Goal: Transaction & Acquisition: Download file/media

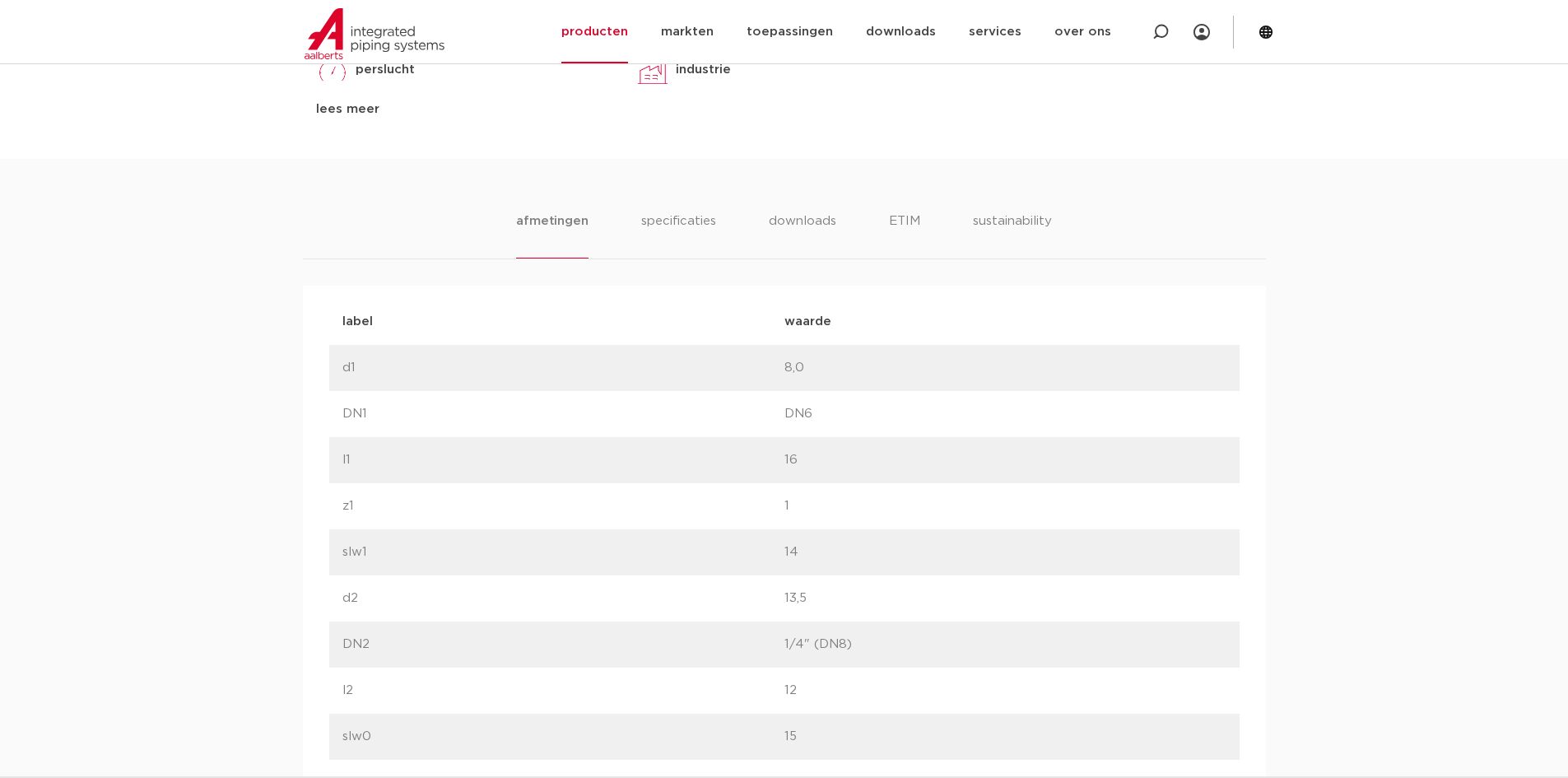
scroll to position [659, 0]
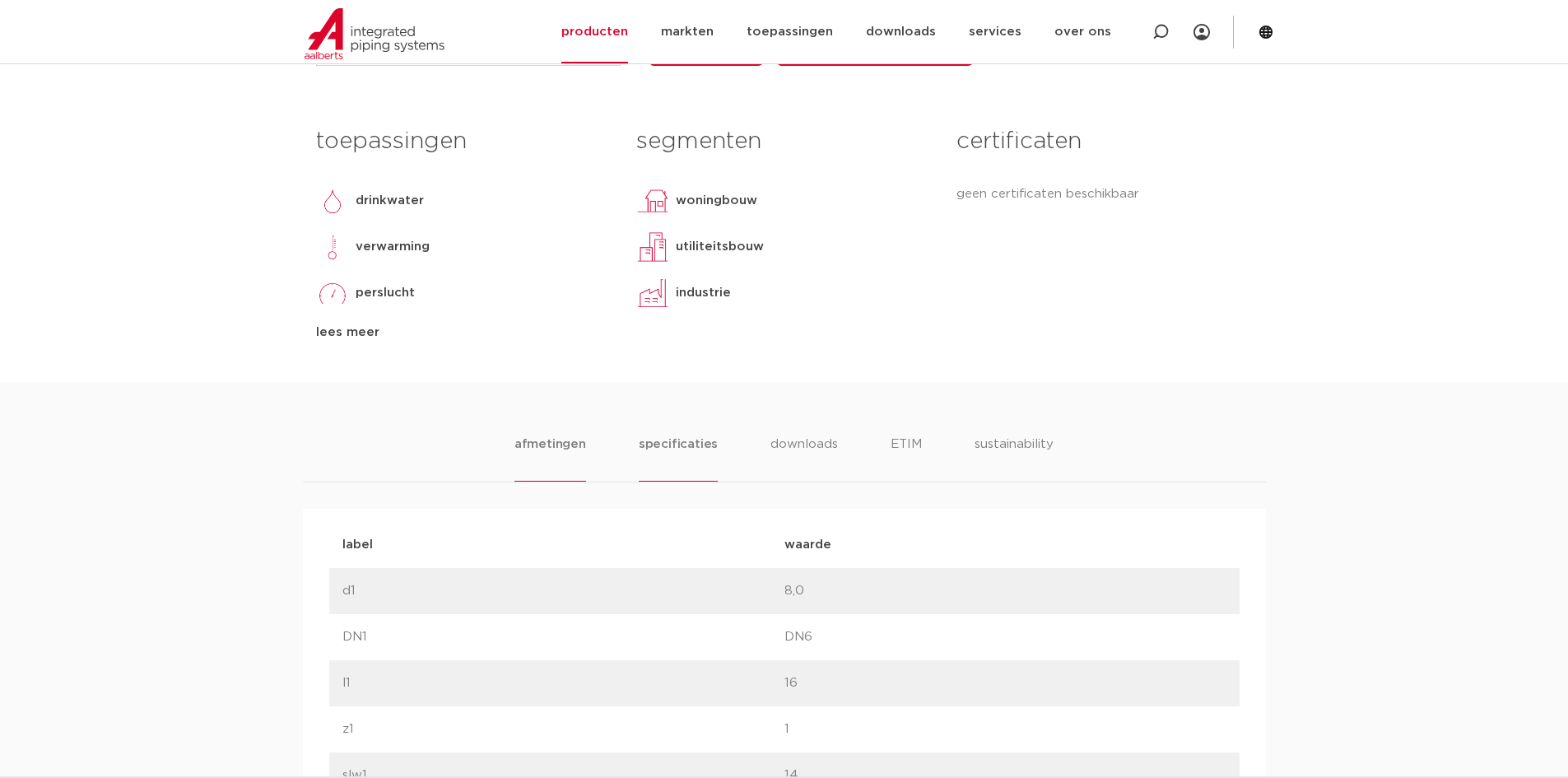
click at [679, 437] on li "specificaties" at bounding box center [679, 458] width 79 height 47
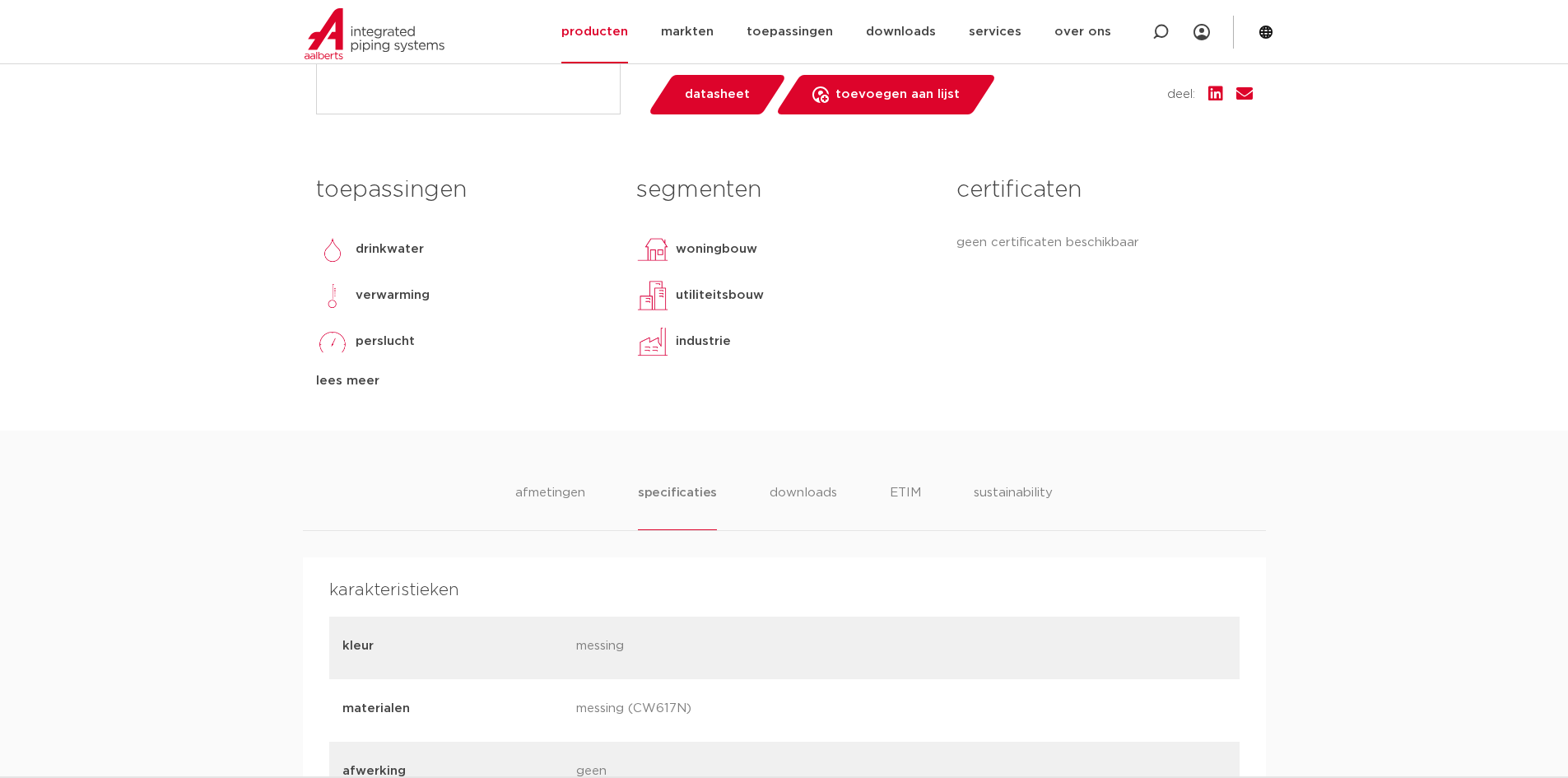
scroll to position [494, 0]
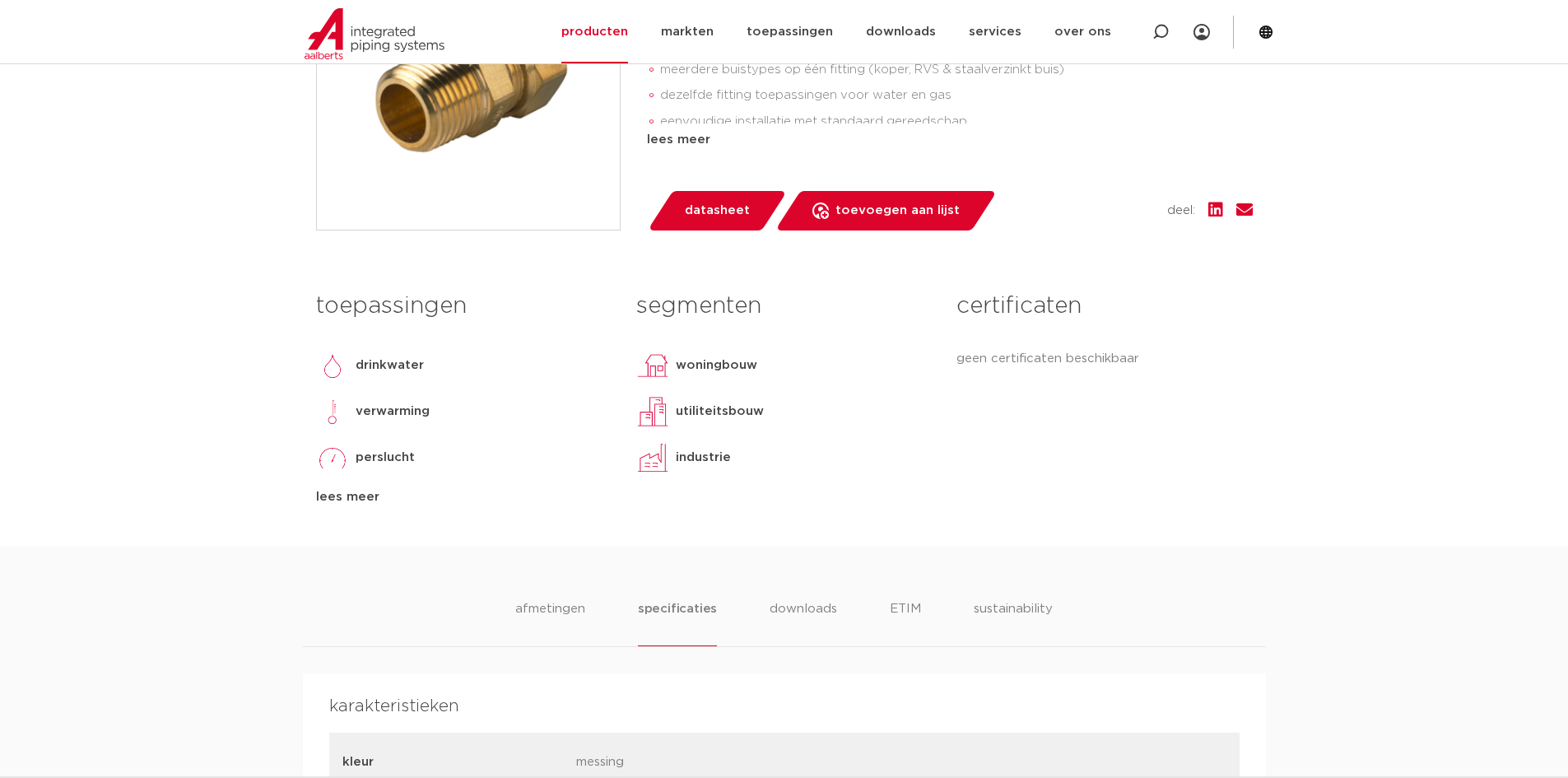
click at [349, 494] on div "lees meer" at bounding box center [464, 497] width 296 height 20
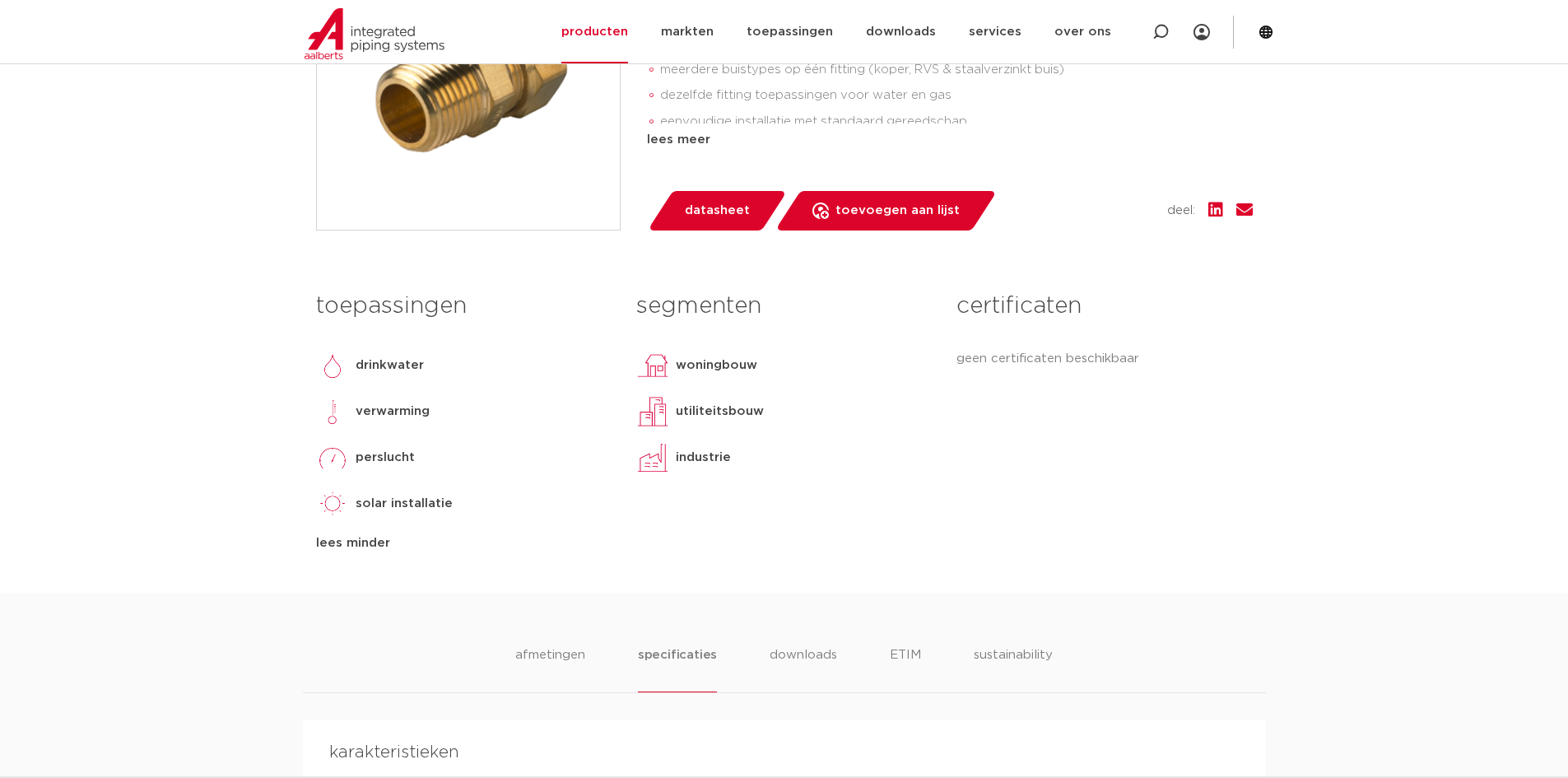
click at [505, 488] on div "solar installatie" at bounding box center [464, 504] width 296 height 33
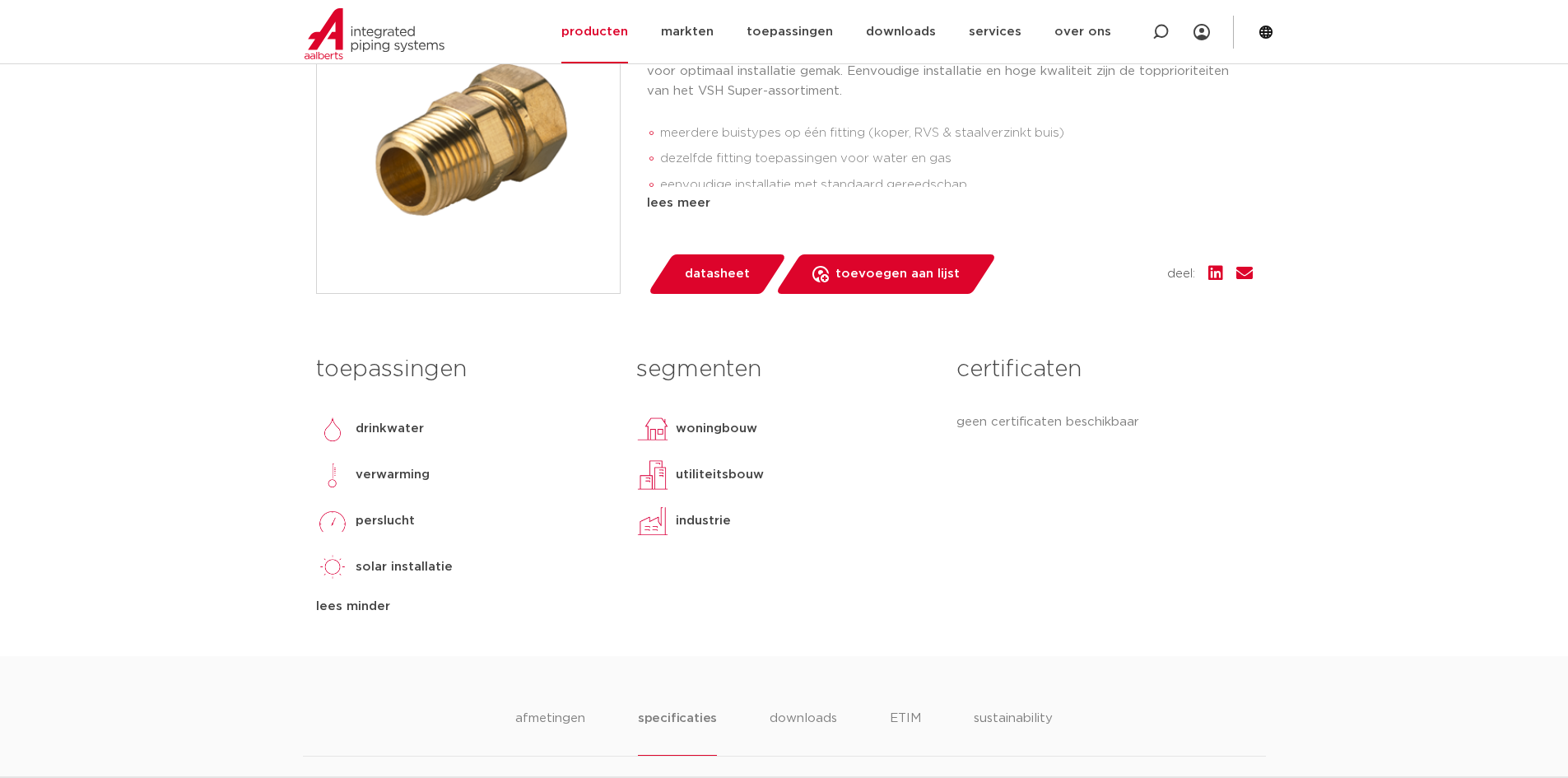
scroll to position [246, 0]
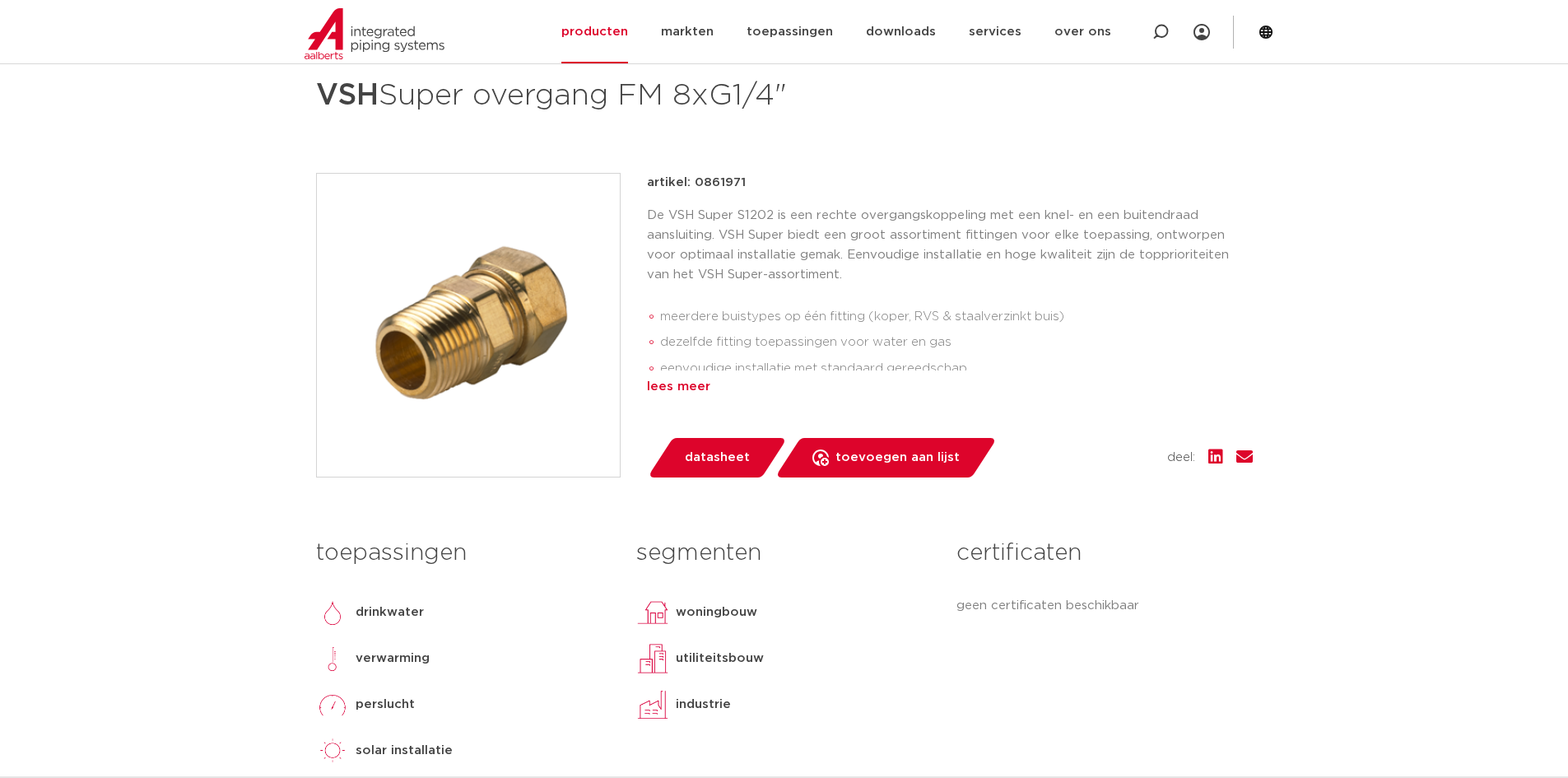
click at [683, 388] on div "lees meer" at bounding box center [950, 387] width 606 height 20
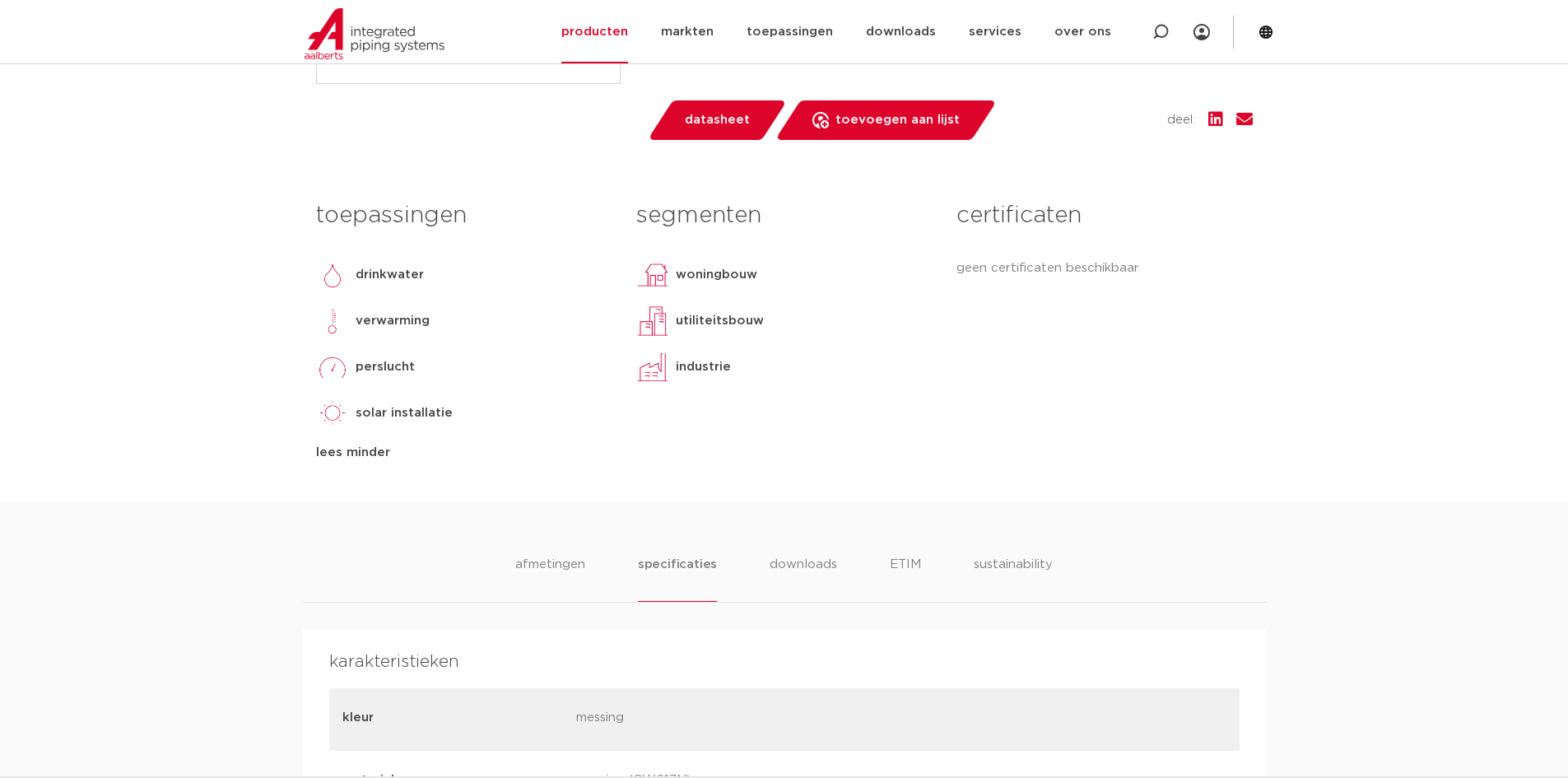
scroll to position [659, 0]
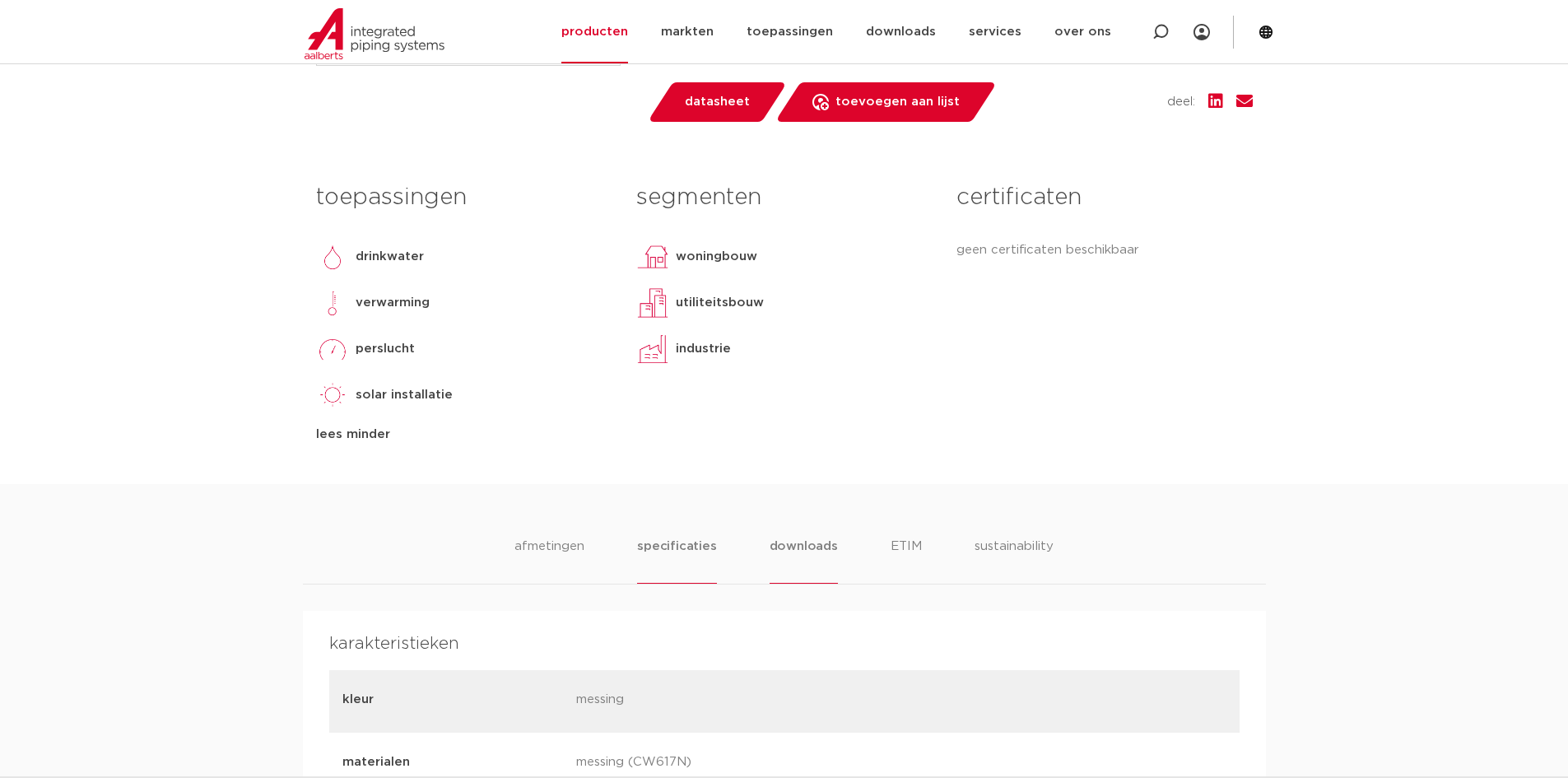
click at [788, 549] on li "downloads" at bounding box center [804, 560] width 68 height 47
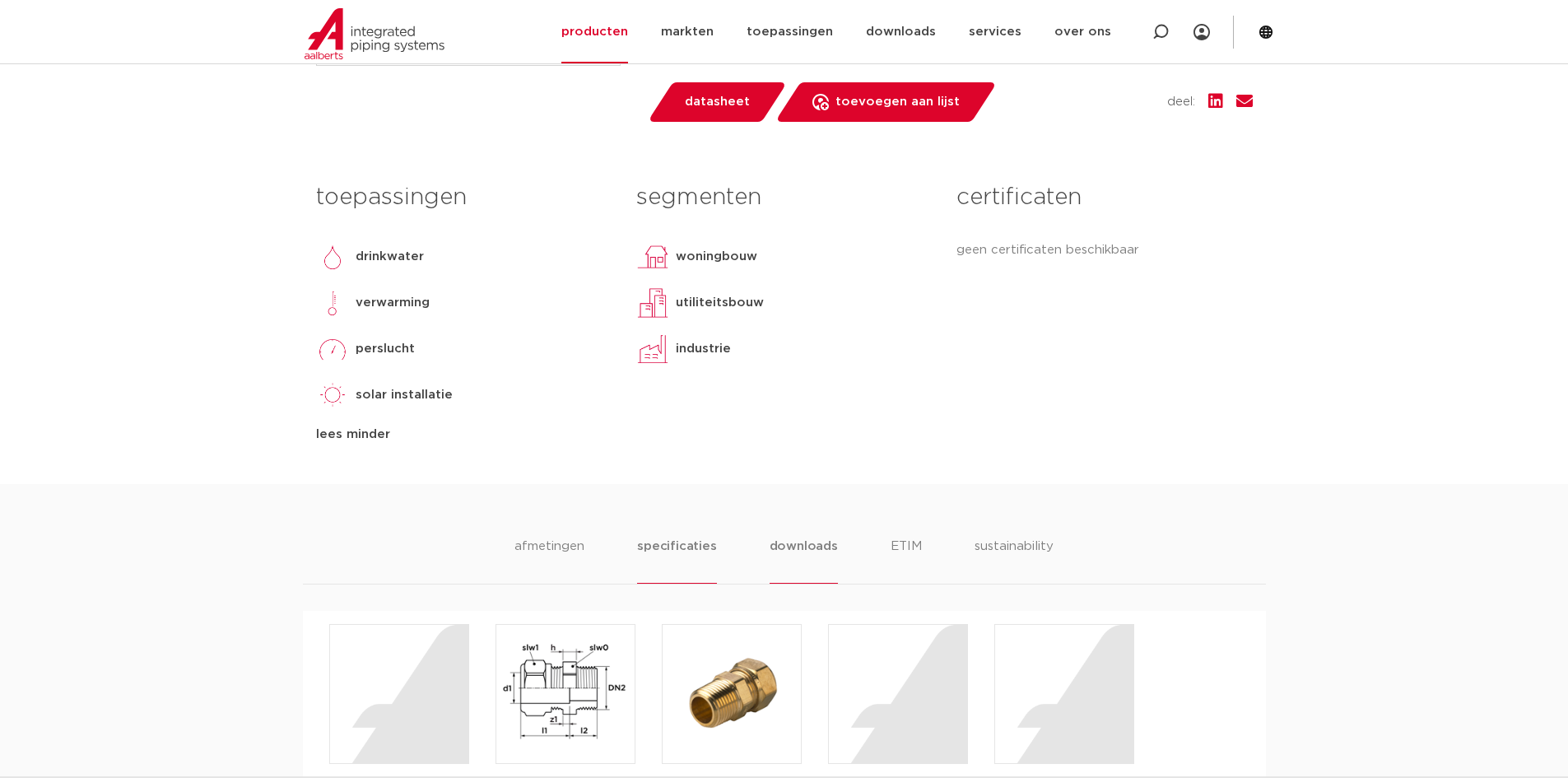
click at [709, 548] on li "specificaties" at bounding box center [677, 560] width 79 height 47
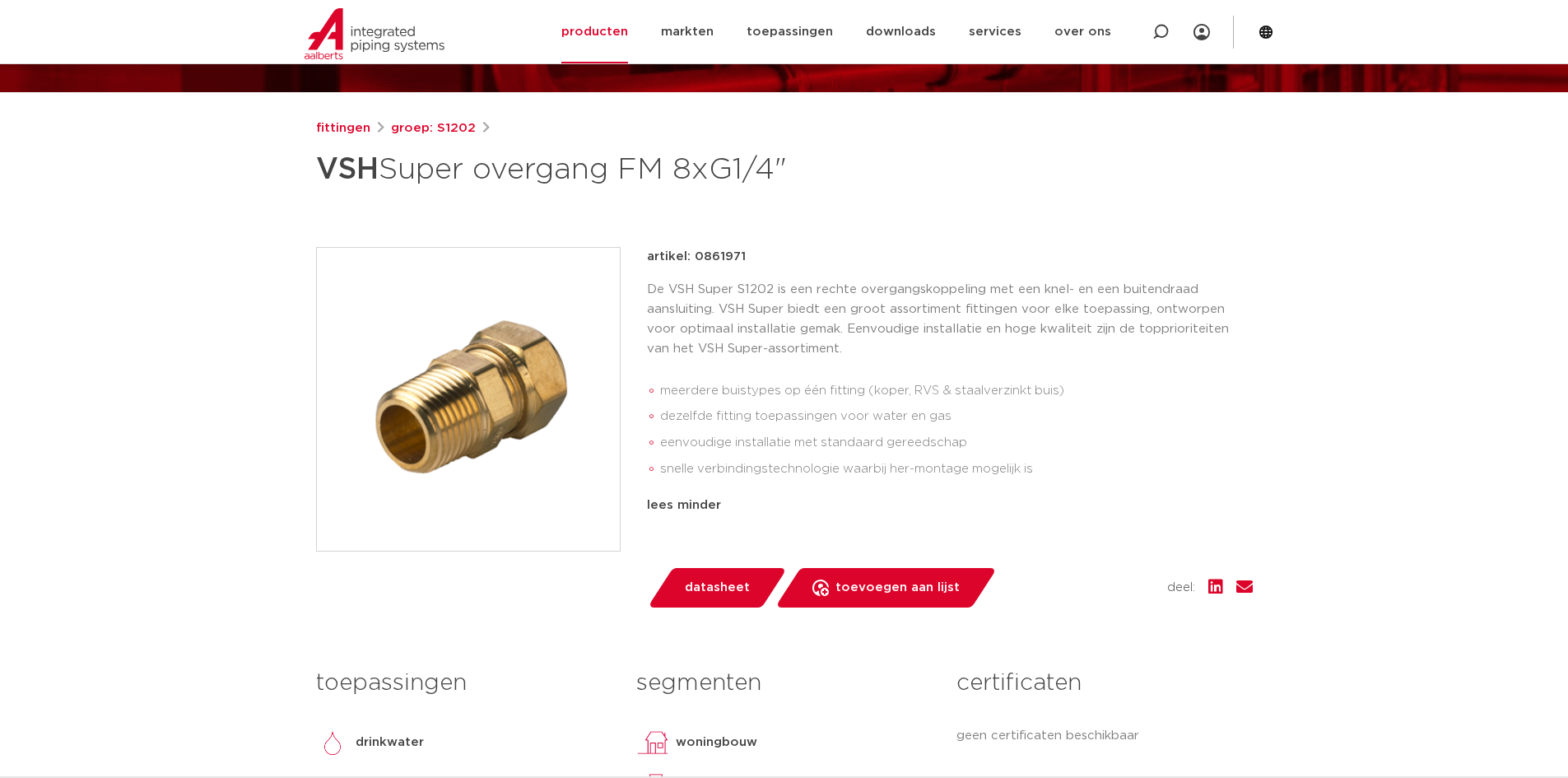
scroll to position [165, 0]
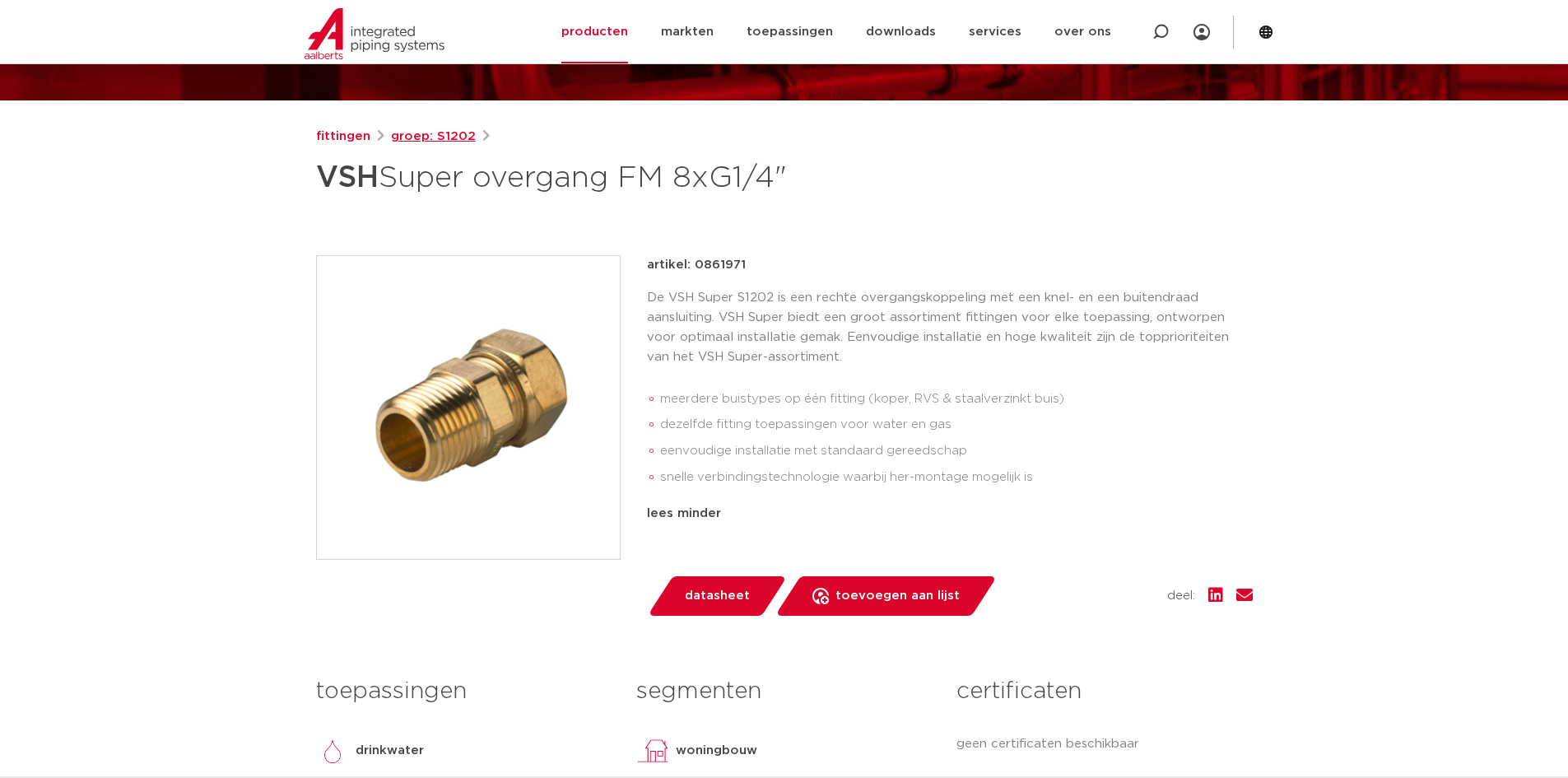
click at [408, 132] on link "groep: S1202" at bounding box center [433, 136] width 85 height 20
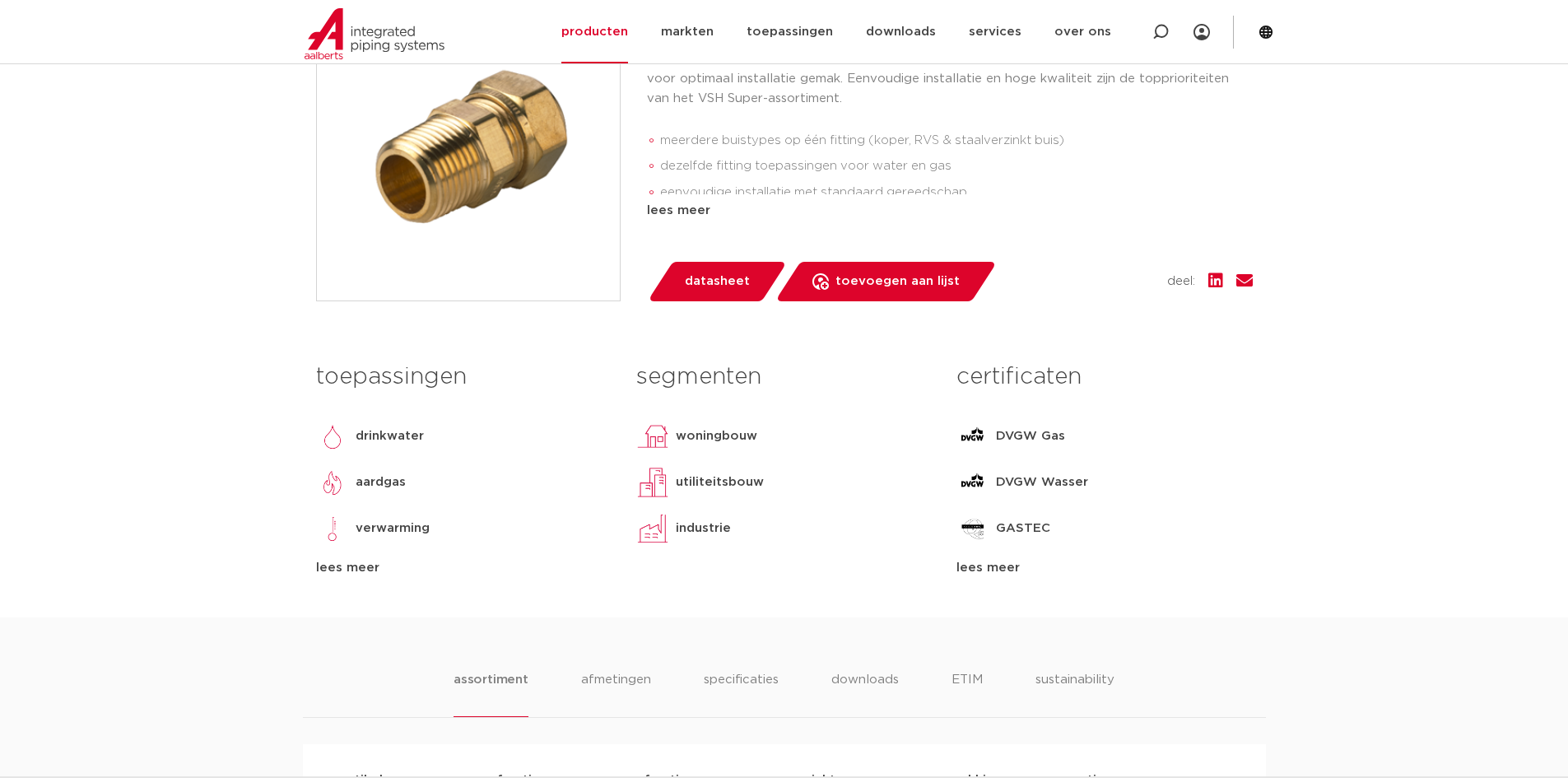
scroll to position [411, 0]
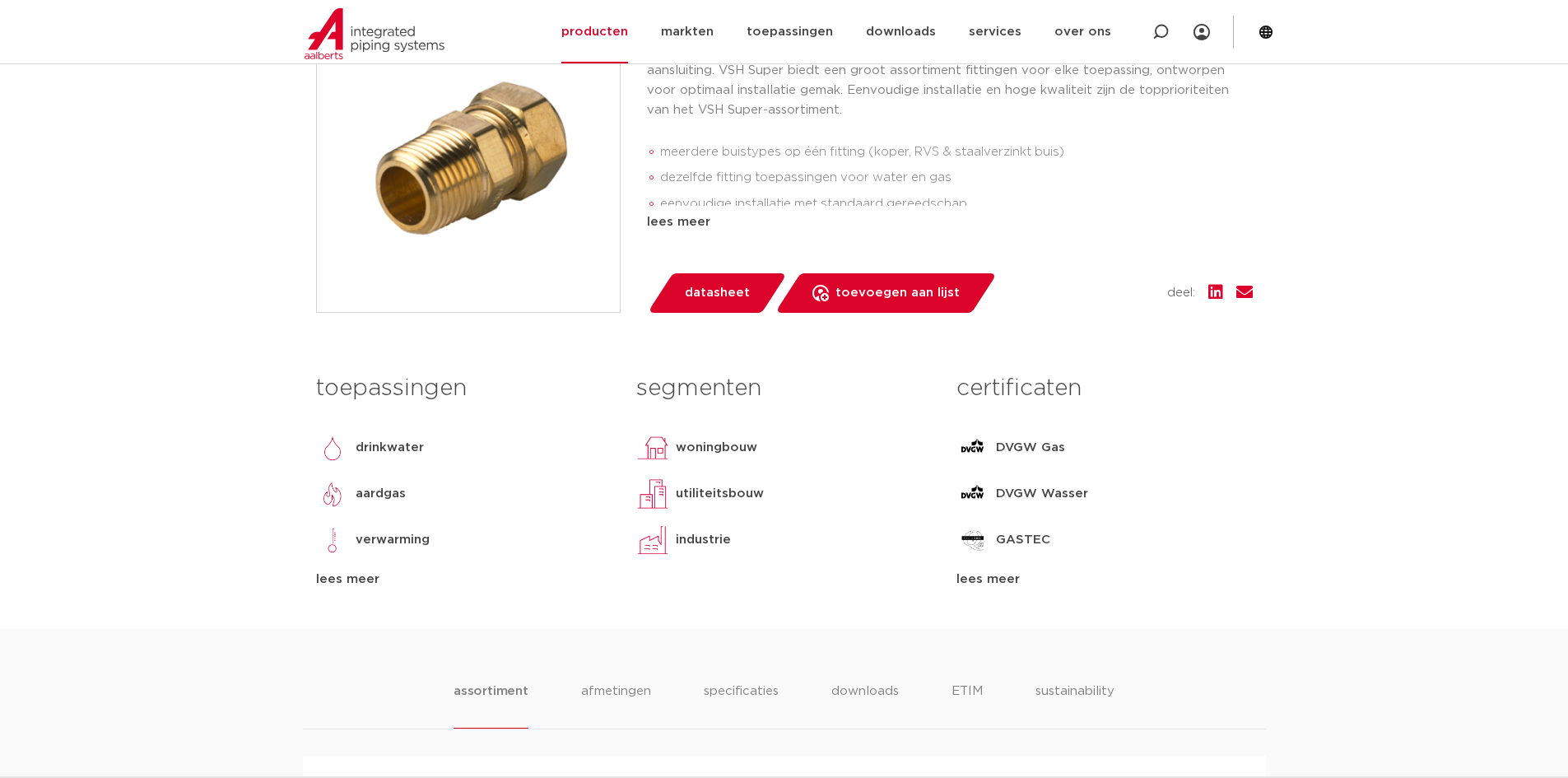
click at [351, 579] on div "lees meer" at bounding box center [464, 579] width 296 height 20
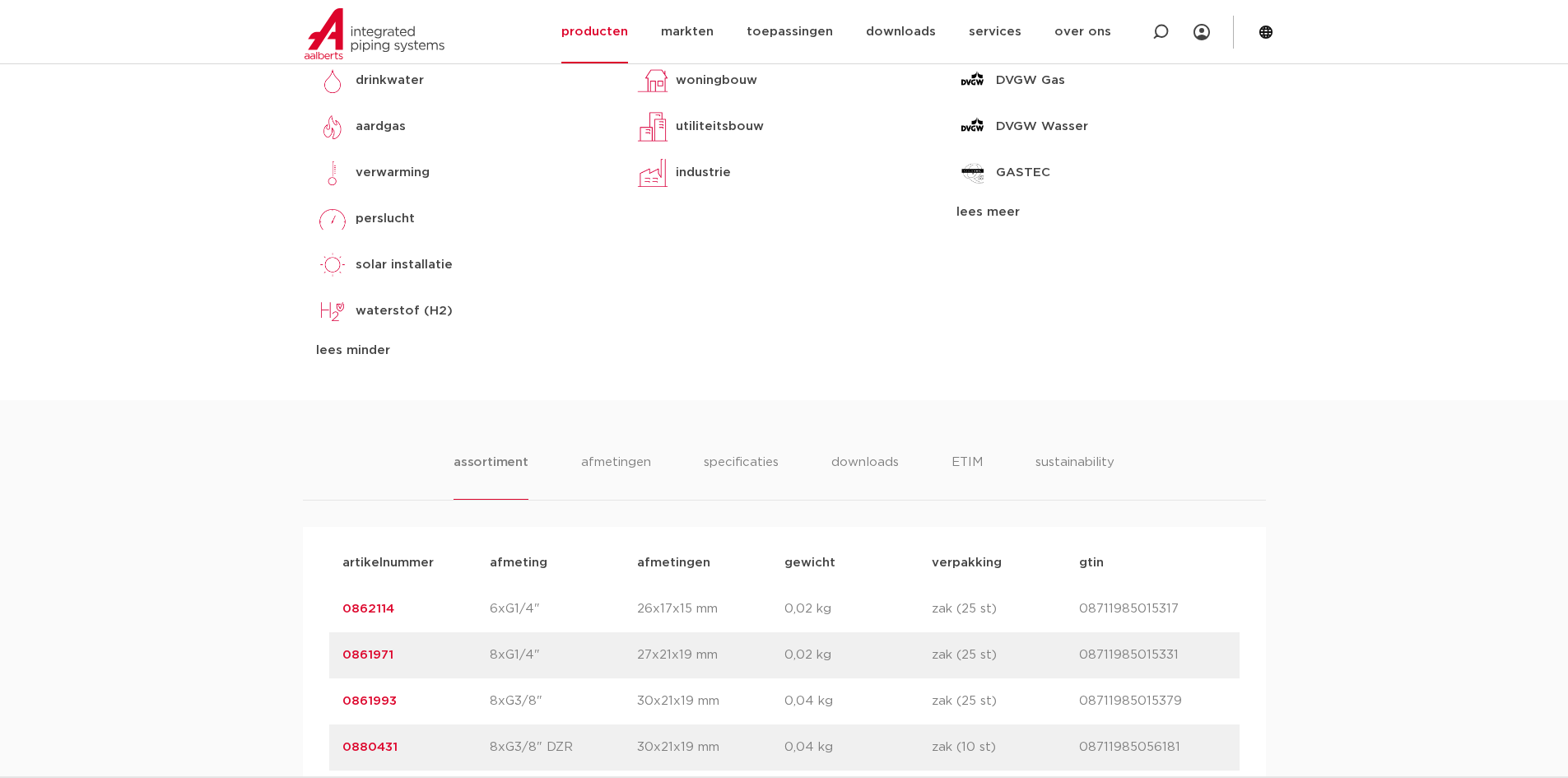
scroll to position [740, 0]
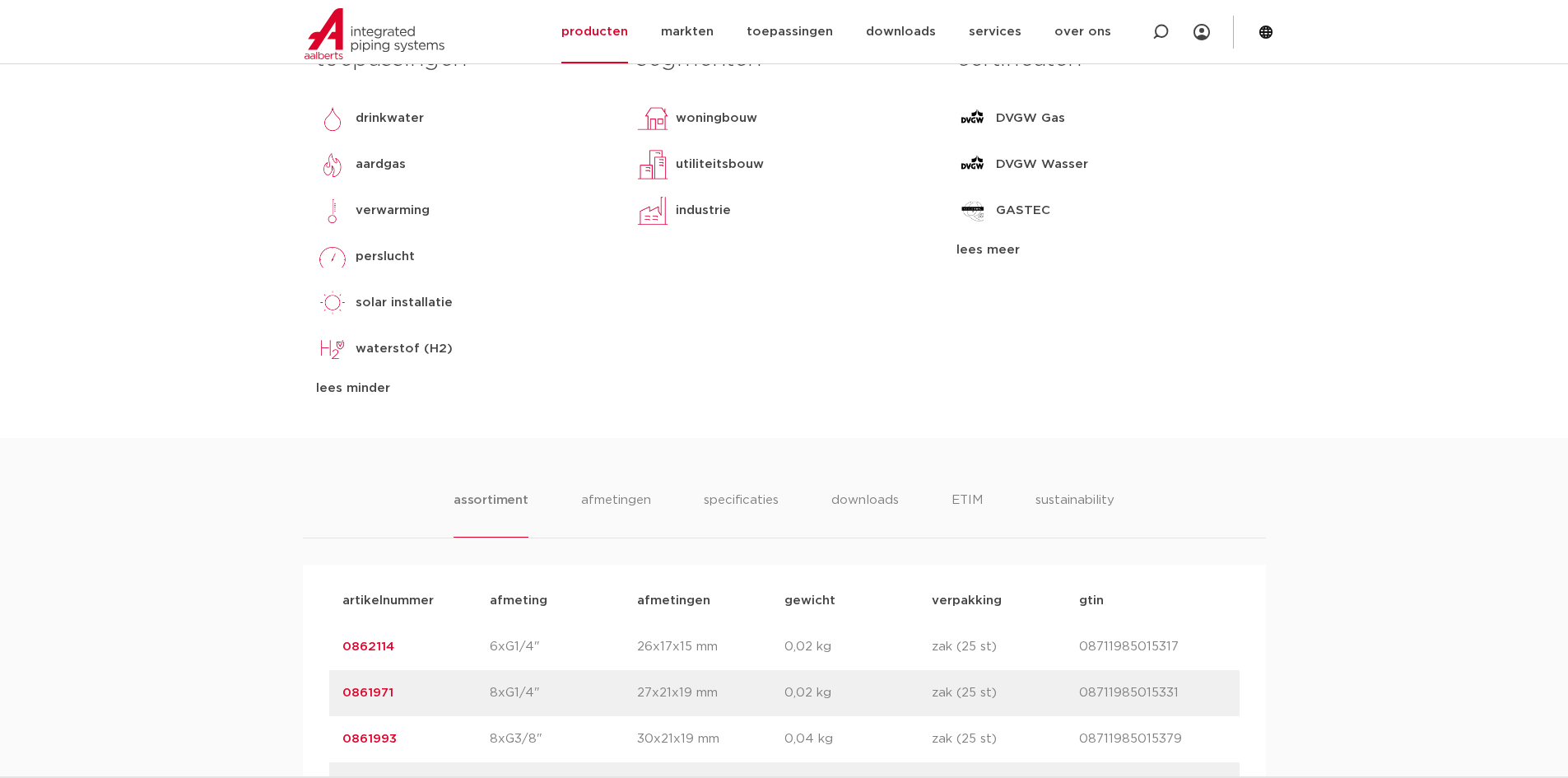
click at [1017, 253] on div "lees meer" at bounding box center [1105, 250] width 296 height 20
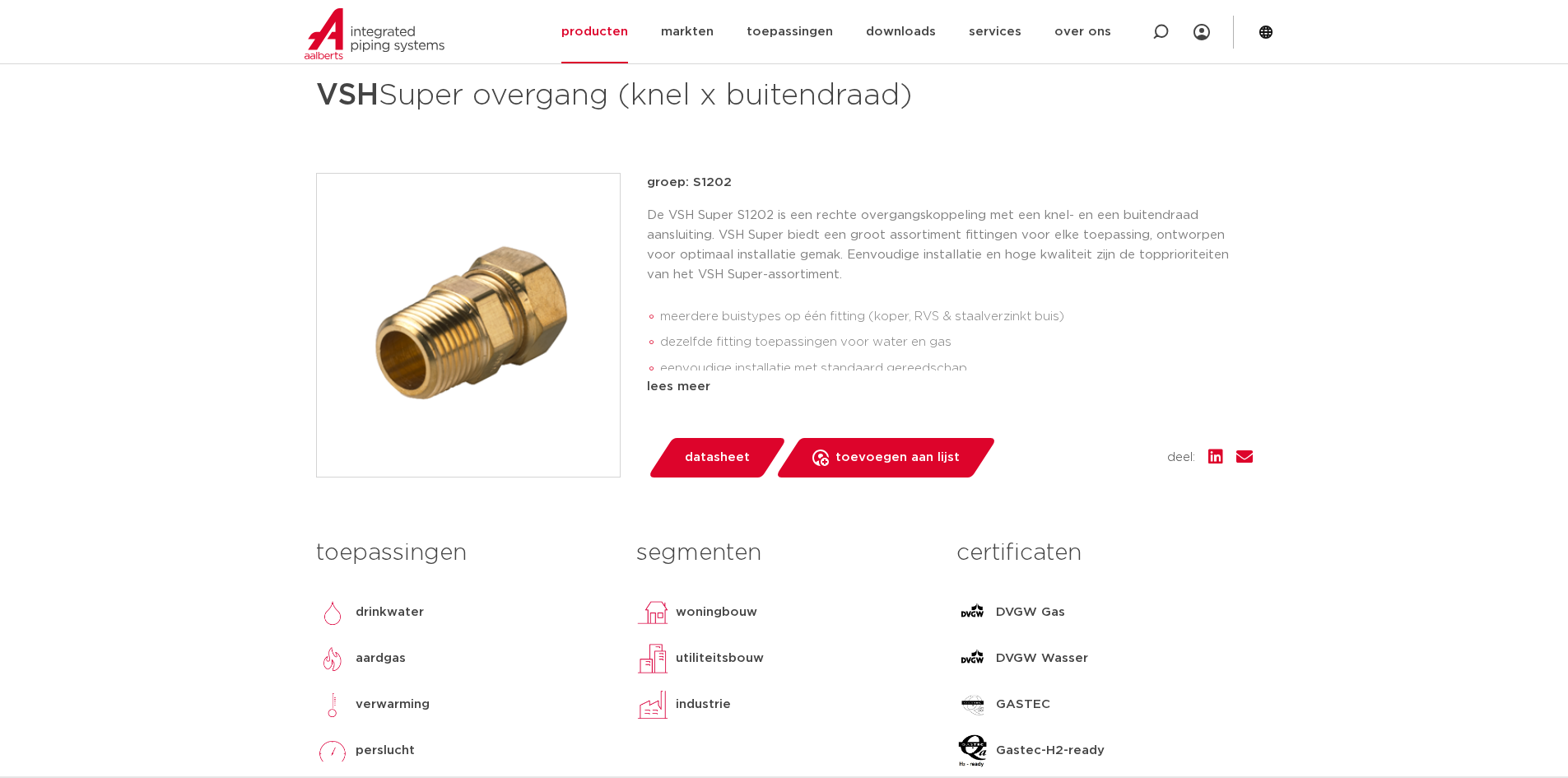
scroll to position [329, 0]
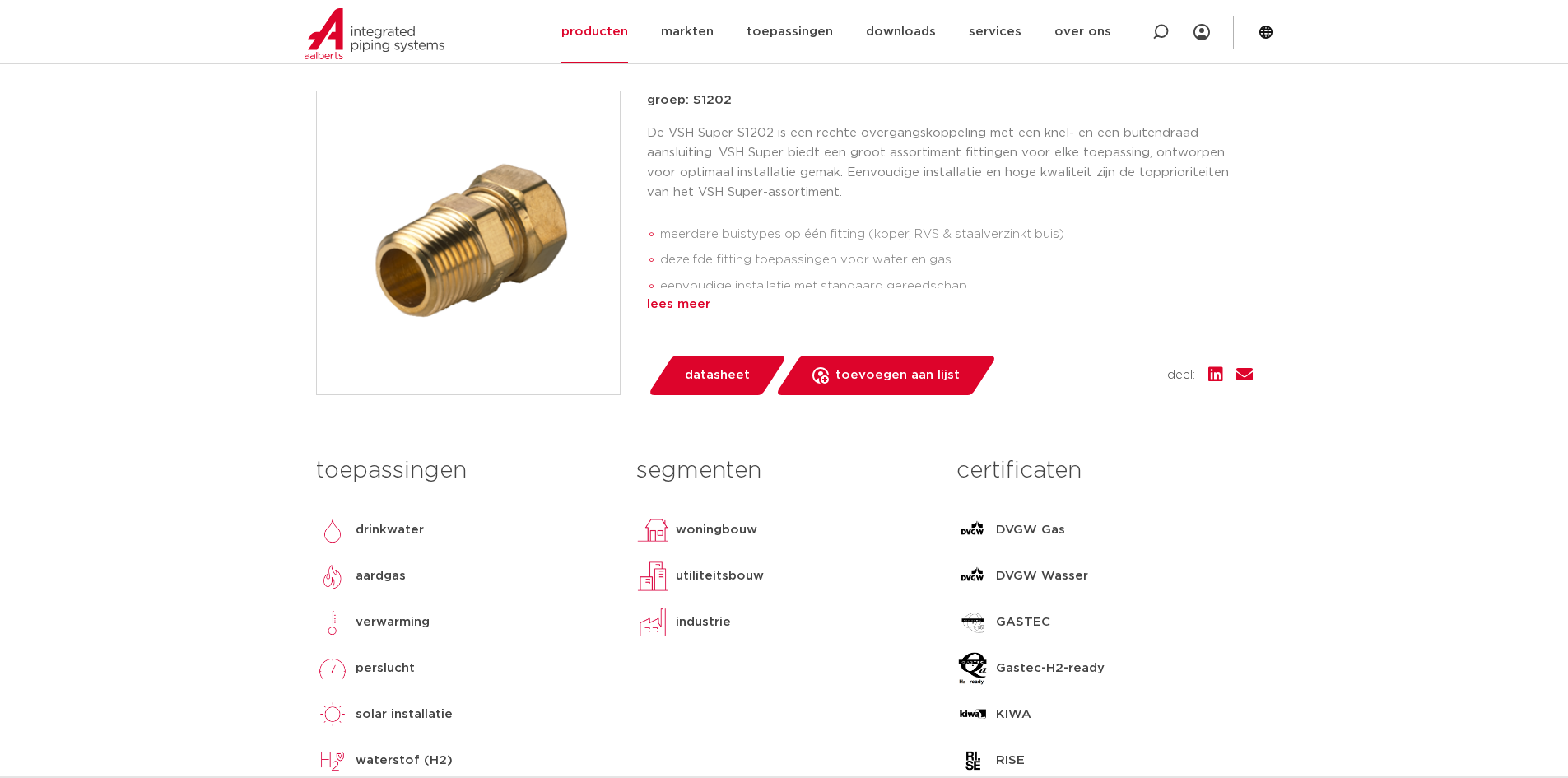
click at [694, 303] on div "lees meer" at bounding box center [950, 305] width 606 height 20
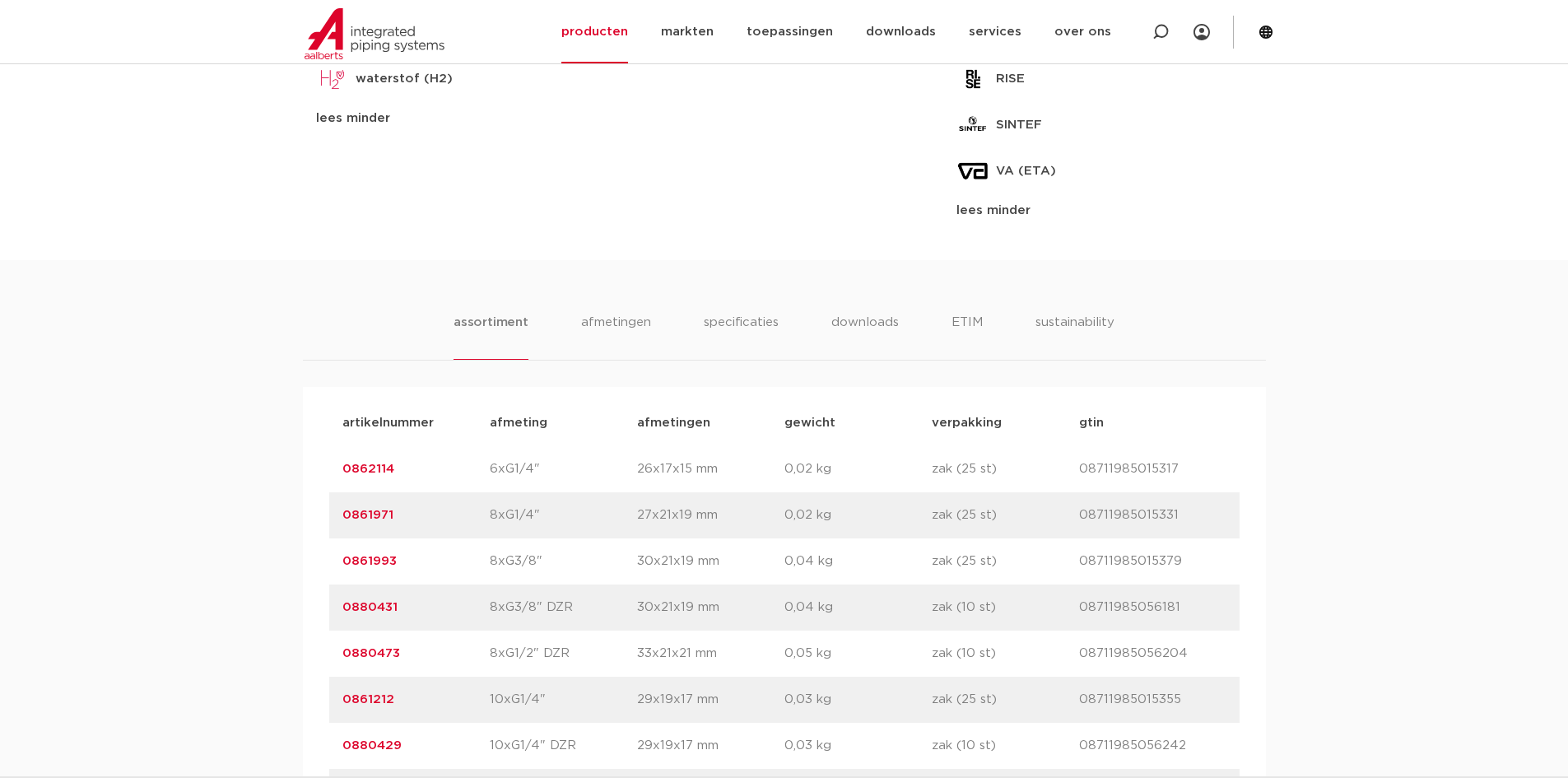
scroll to position [1070, 0]
click at [743, 318] on li "specificaties" at bounding box center [741, 333] width 79 height 47
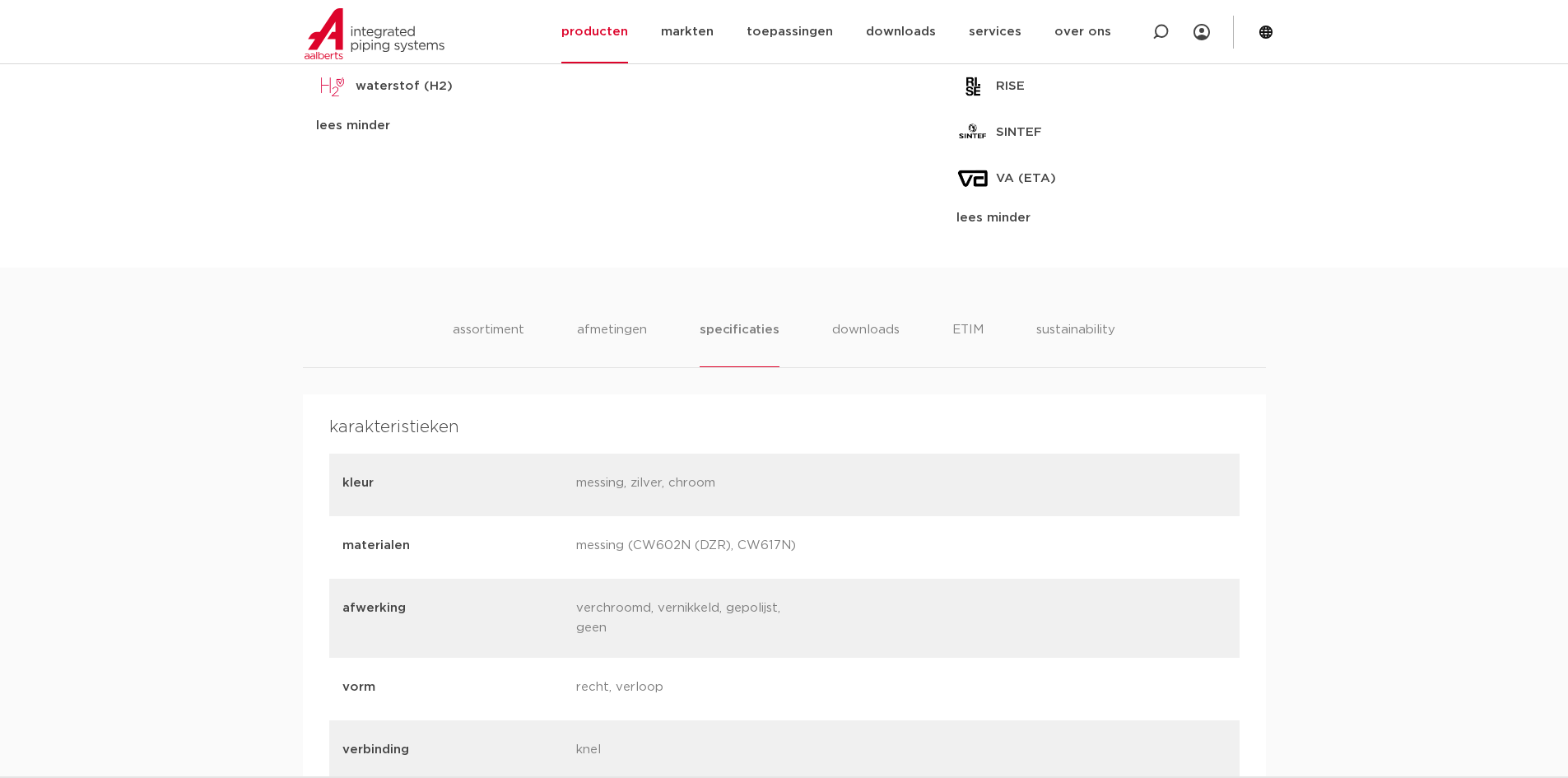
scroll to position [905, 0]
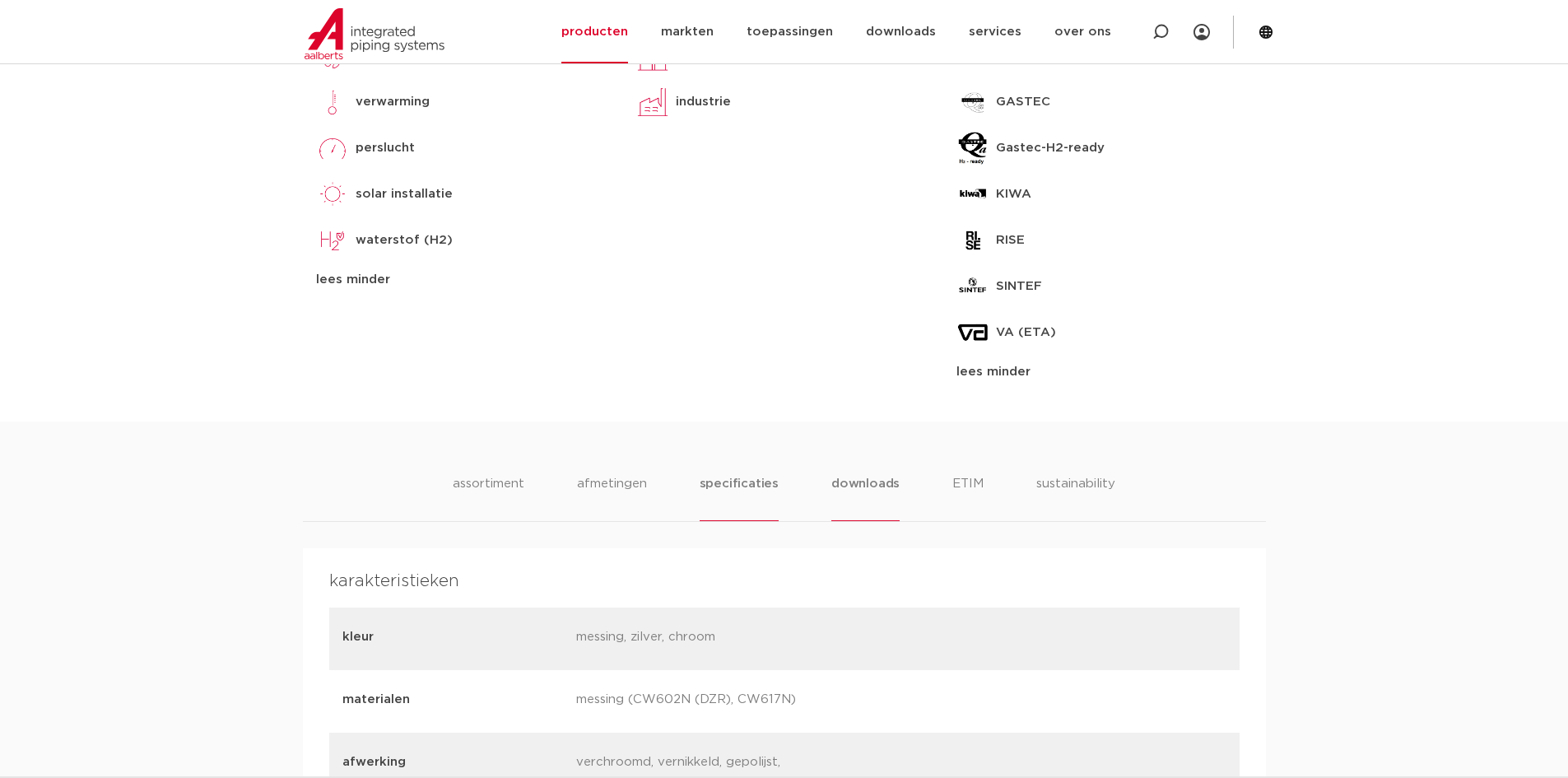
click at [862, 481] on li "downloads" at bounding box center [865, 497] width 68 height 47
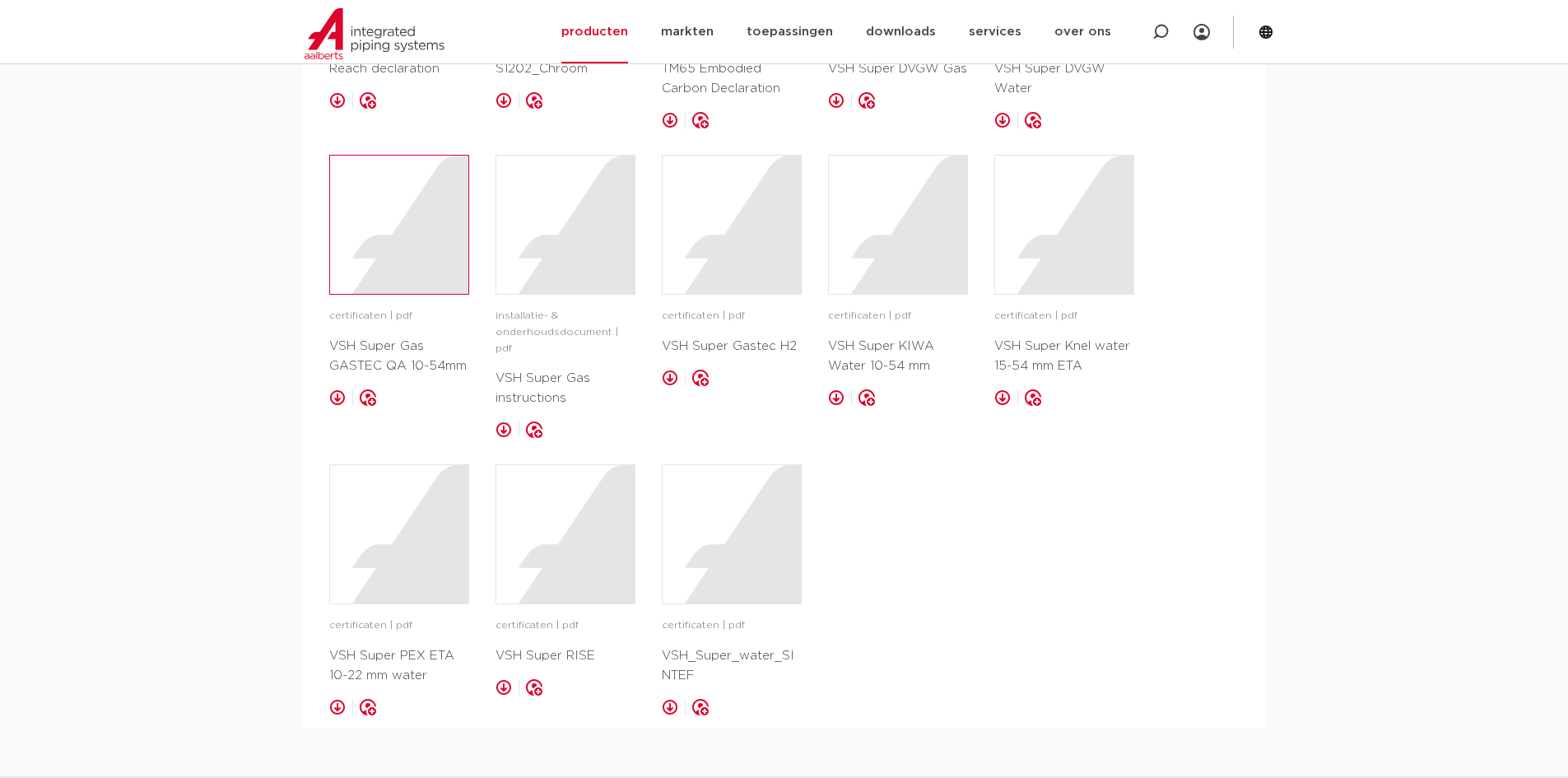
scroll to position [1893, 0]
click at [394, 226] on div at bounding box center [399, 229] width 138 height 138
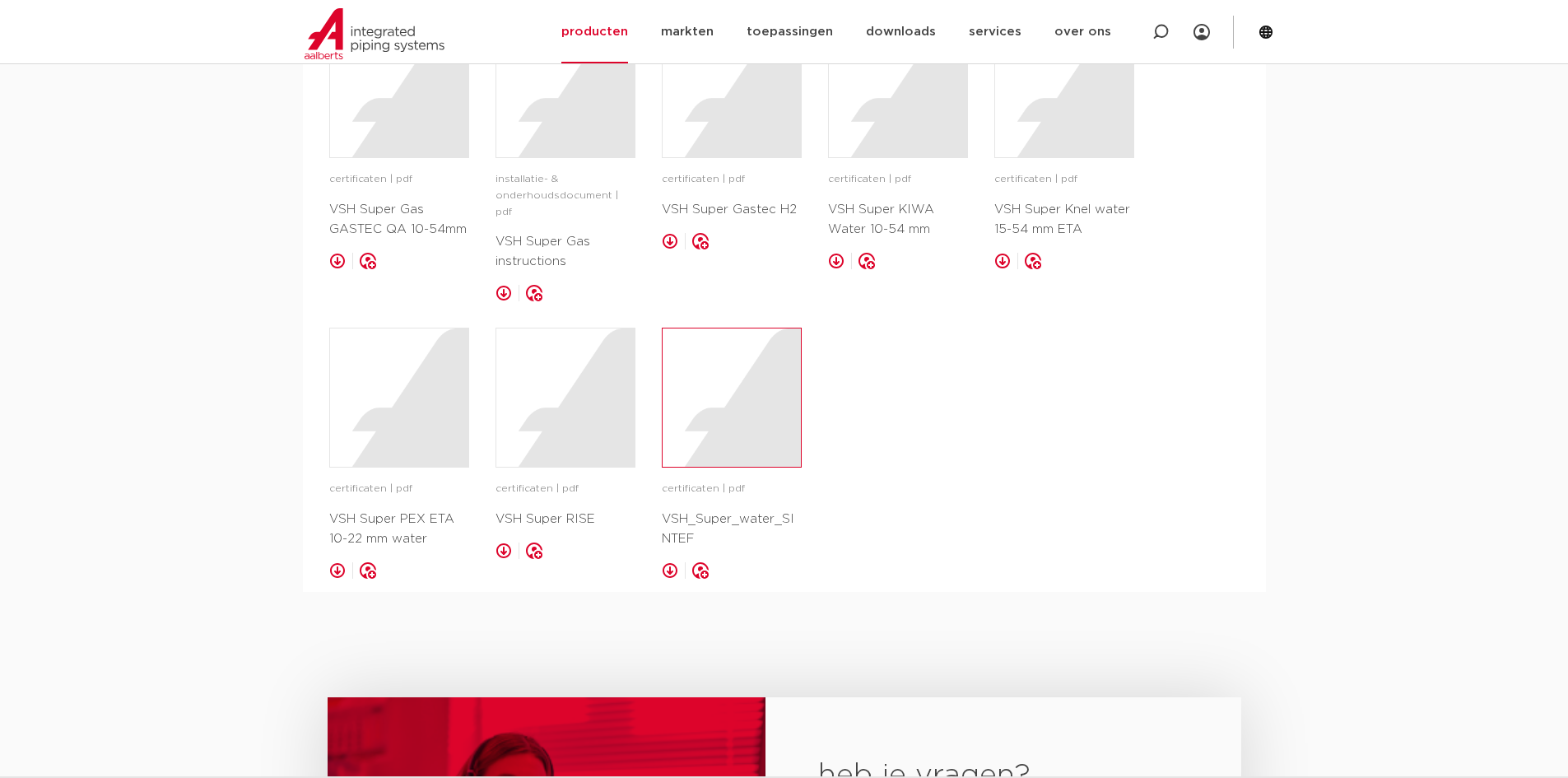
scroll to position [2057, 0]
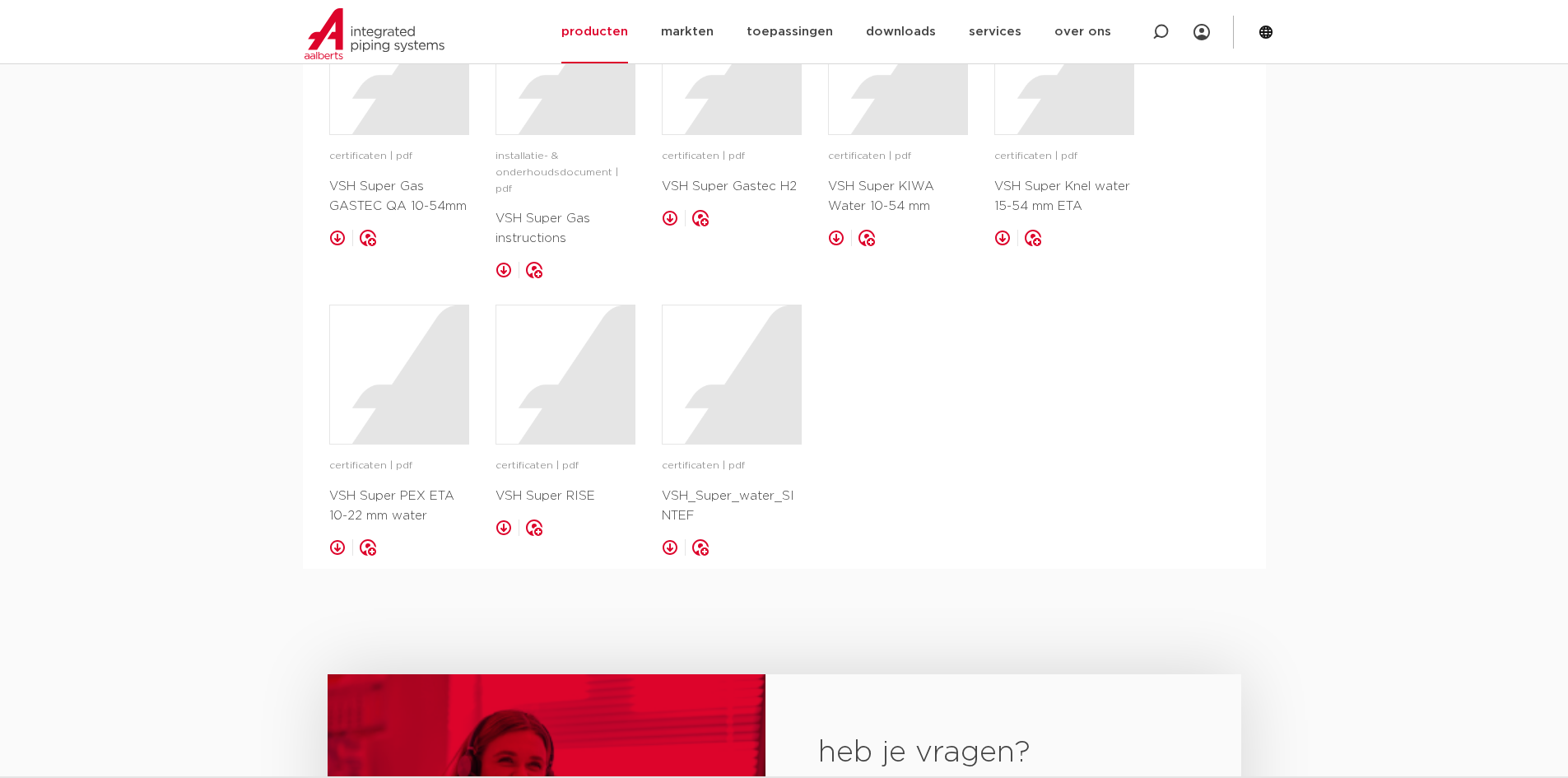
click at [597, 422] on div "certificaten | pdf VSH Super RISE opslaan in my IPS" at bounding box center [566, 429] width 140 height 250
click at [599, 408] on div at bounding box center [566, 375] width 138 height 138
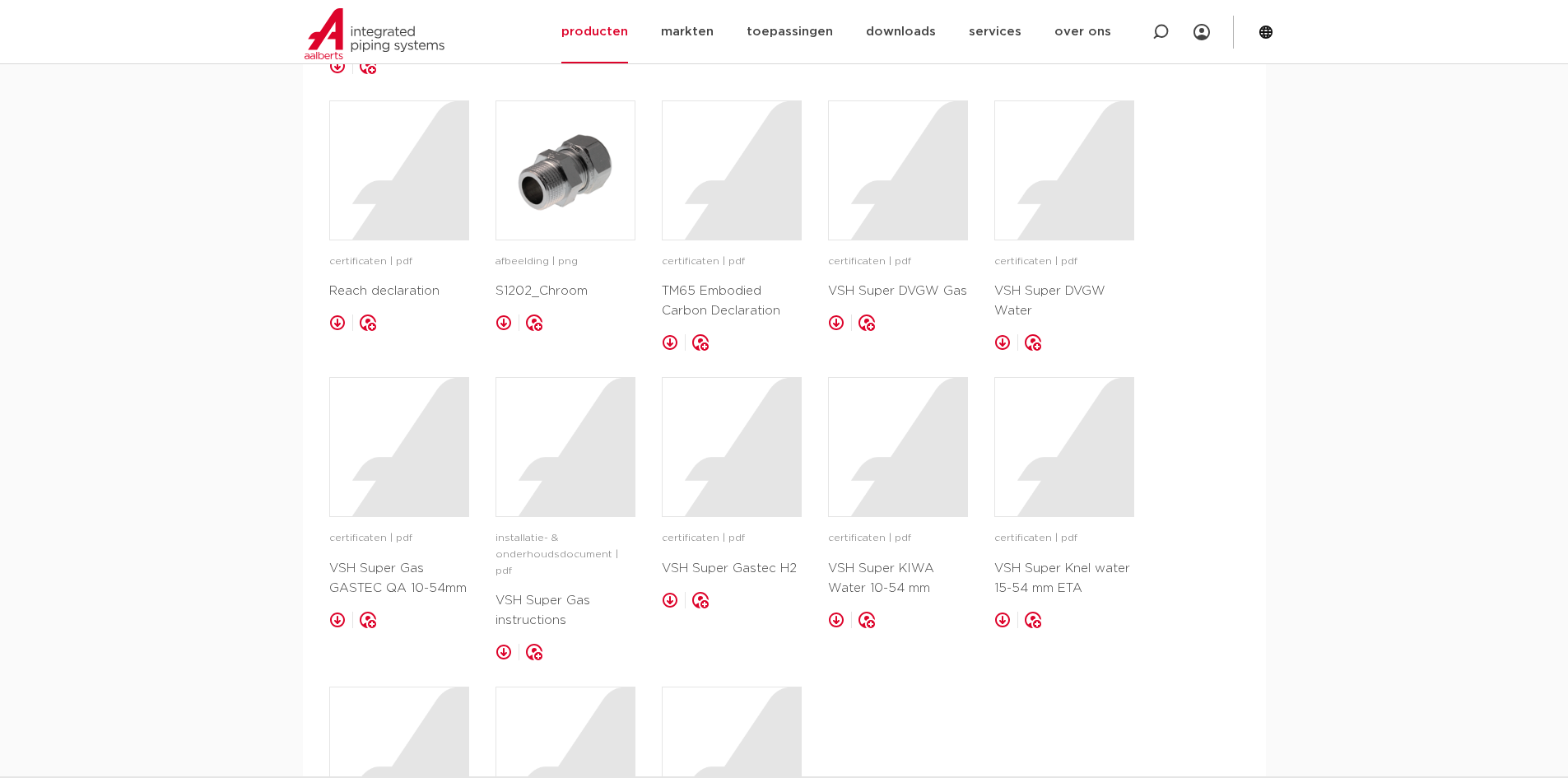
scroll to position [1646, 0]
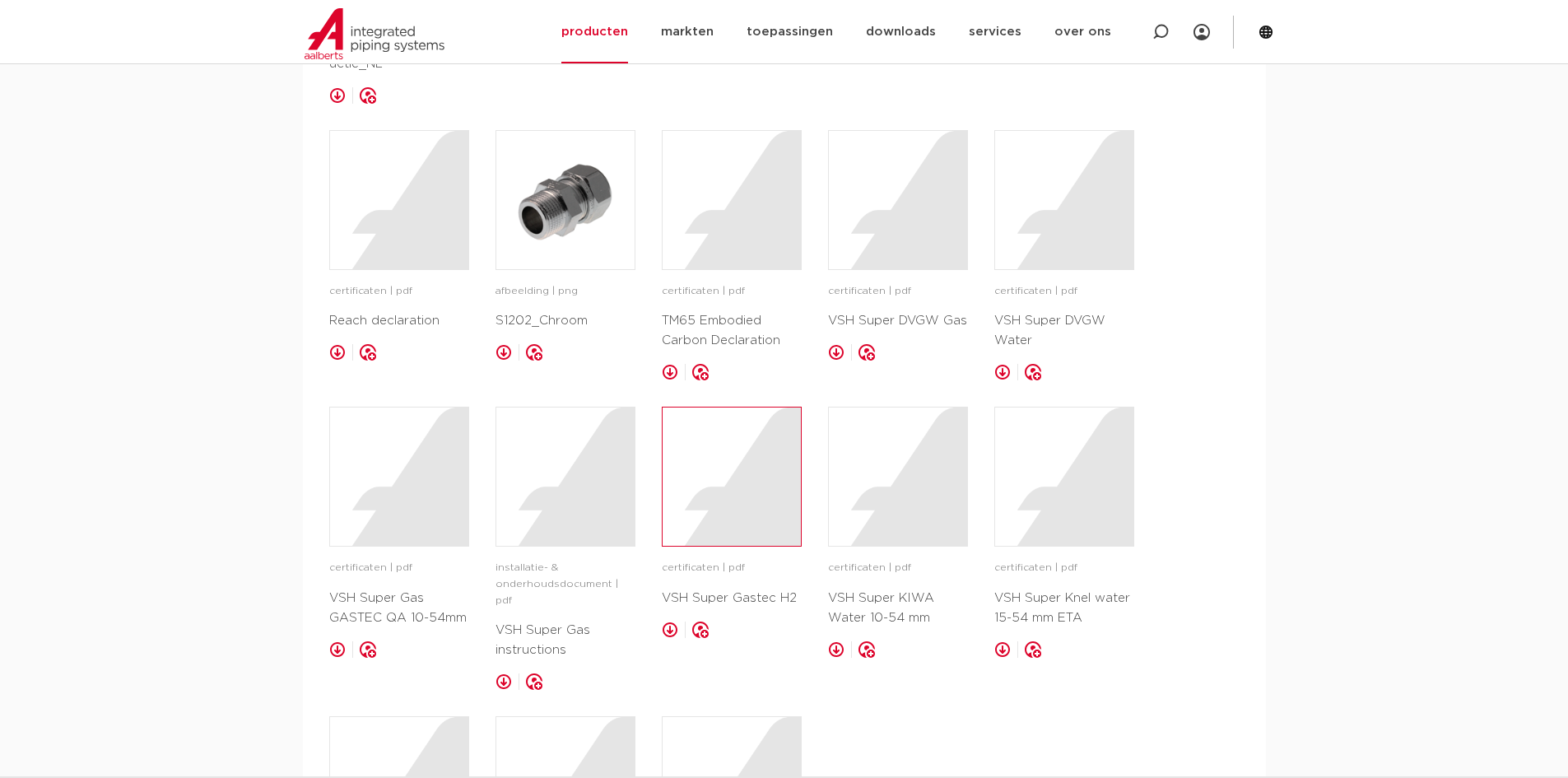
click at [767, 503] on div at bounding box center [732, 477] width 138 height 138
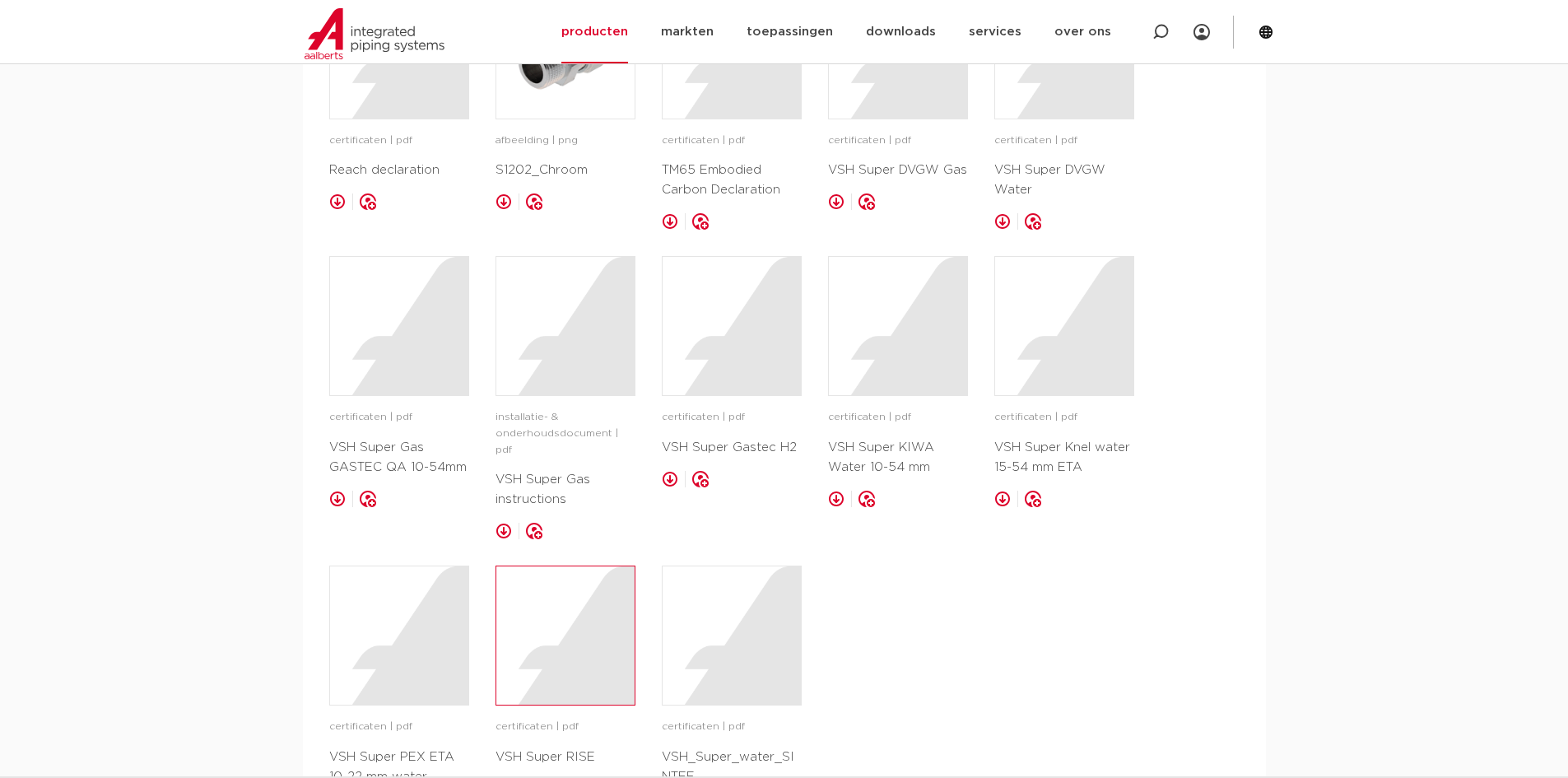
scroll to position [1975, 0]
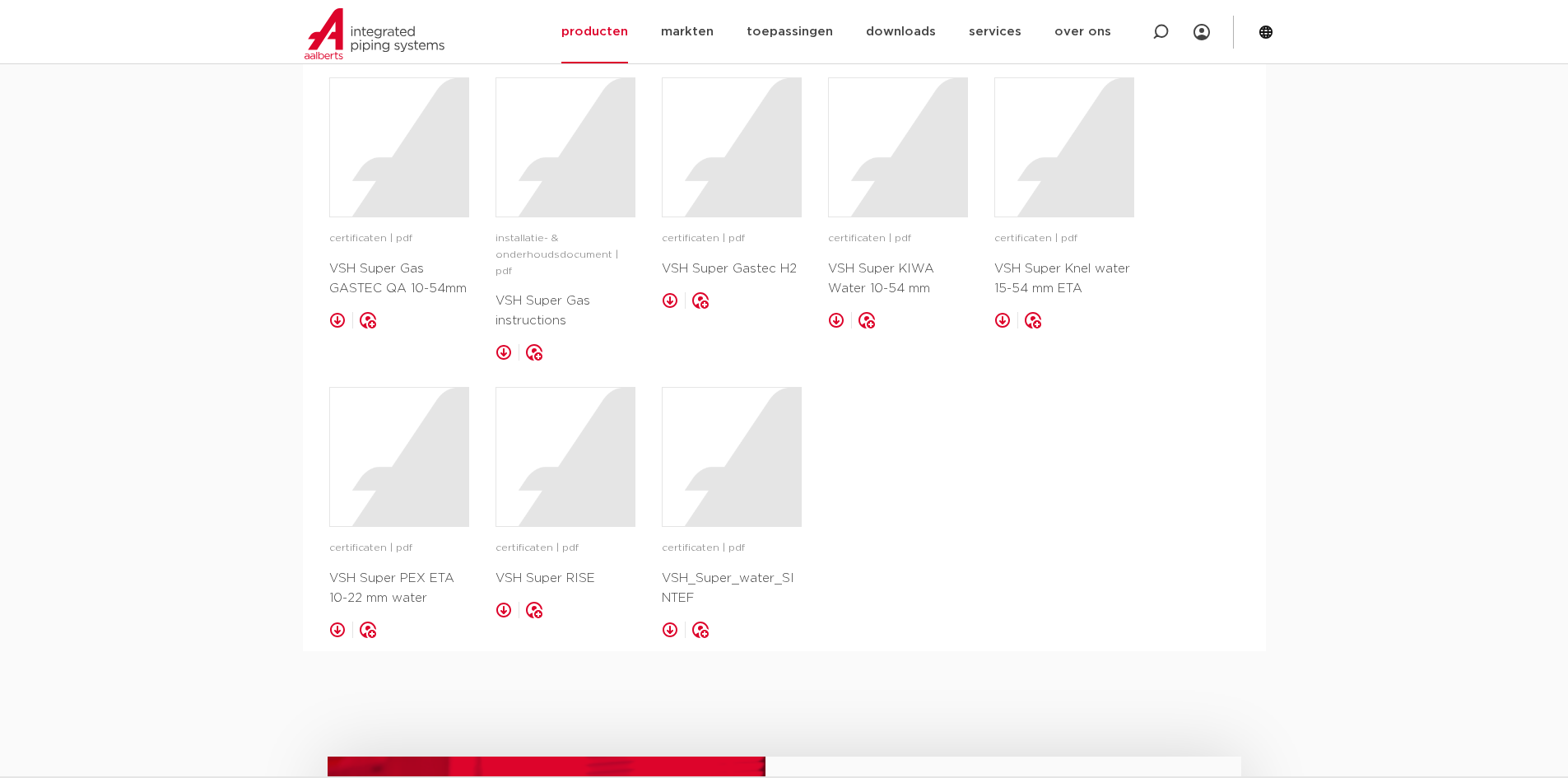
drag, startPoint x: 958, startPoint y: 447, endPoint x: 949, endPoint y: 453, distance: 10.8
click at [960, 450] on div "installatie- & onderhoudsdocument | pdf VSH_Super_Knel_instructie_NL opslaan in…" at bounding box center [784, 65] width 911 height 1146
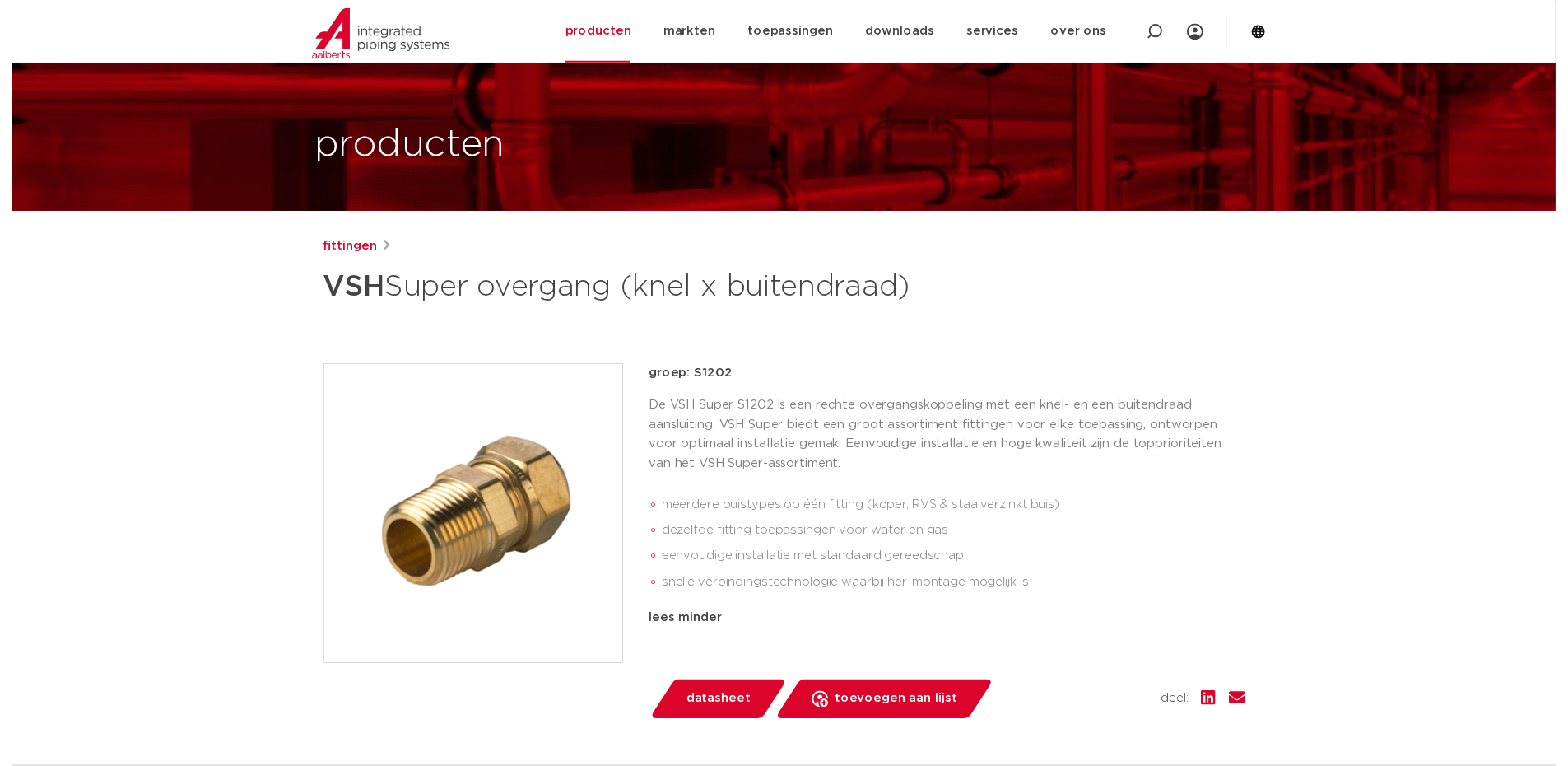
scroll to position [247, 0]
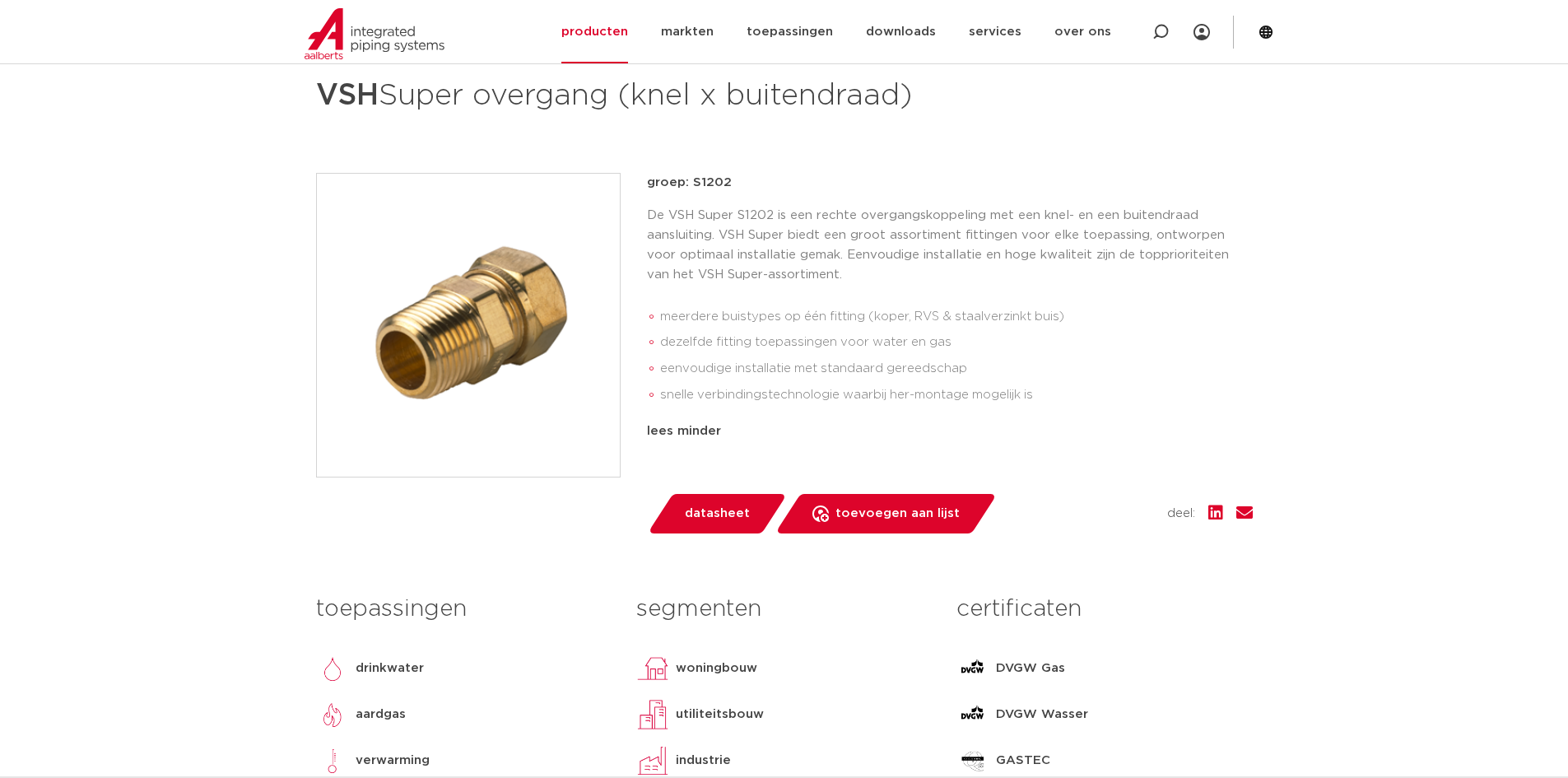
drag, startPoint x: 717, startPoint y: 491, endPoint x: 719, endPoint y: 510, distance: 19.1
click at [718, 493] on div "groep: S1202 De VSH Super S1202 is een rechte overgangskoppeling met een knel- …" at bounding box center [950, 353] width 606 height 360
click at [719, 515] on span "datasheet" at bounding box center [717, 513] width 65 height 26
